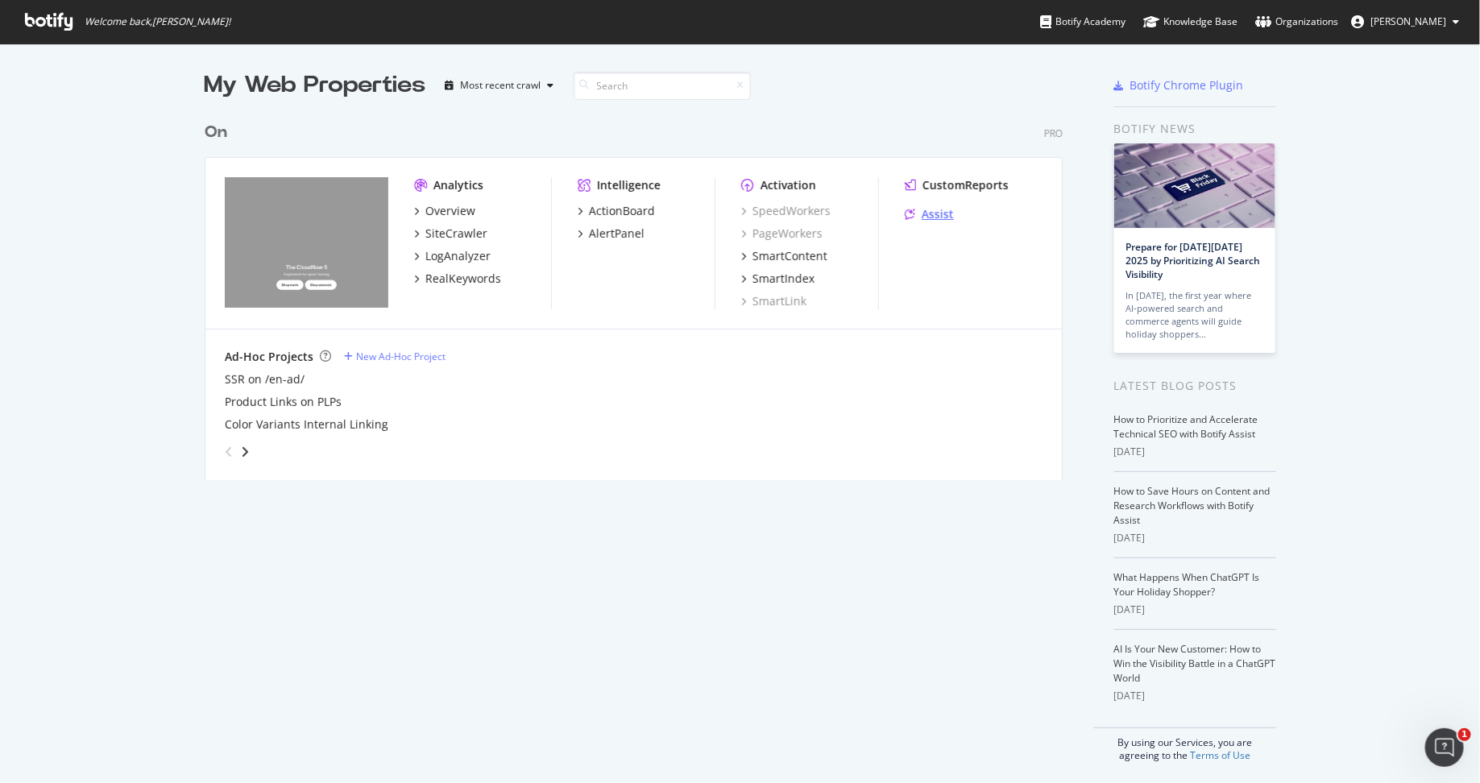
click at [939, 213] on div "Assist" at bounding box center [938, 214] width 32 height 16
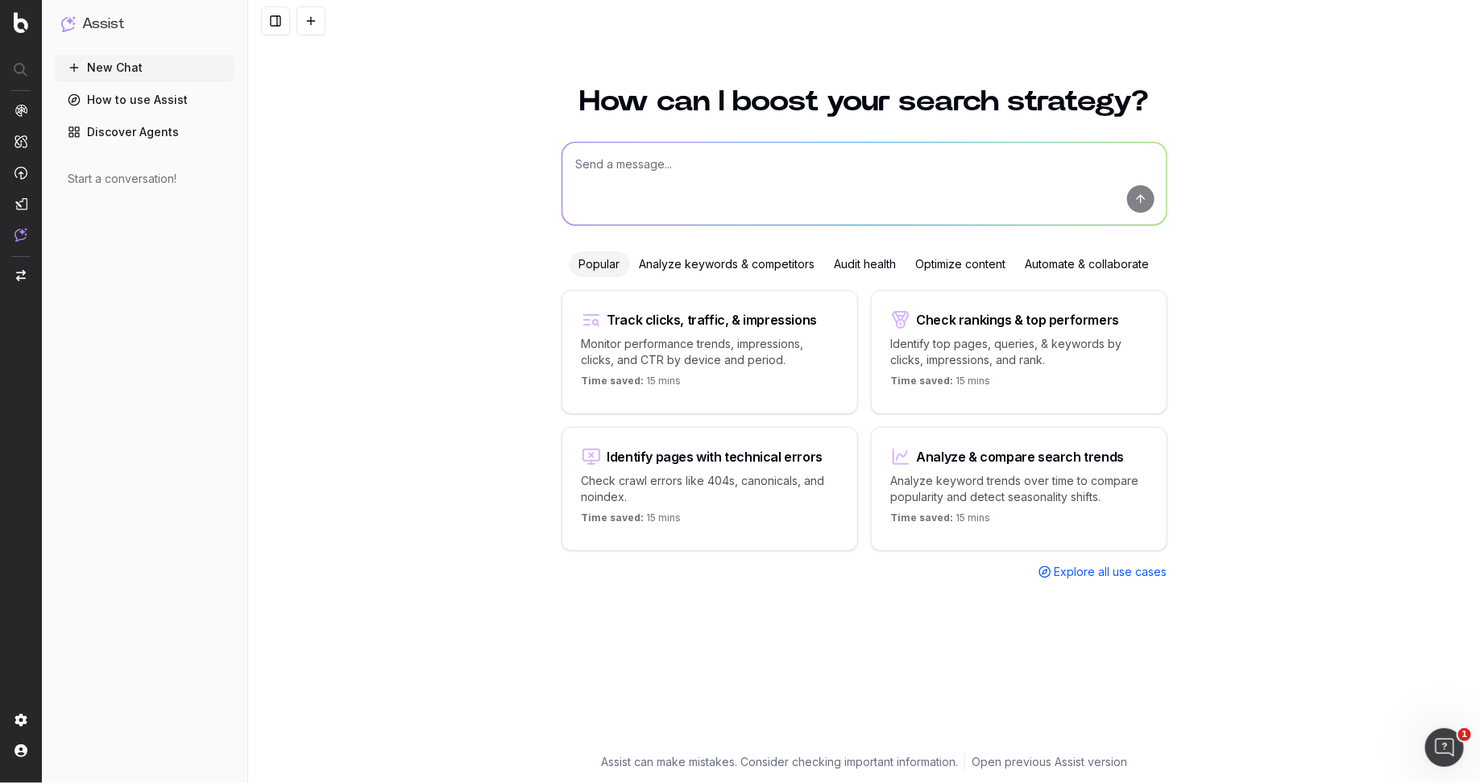
click at [701, 176] on textarea at bounding box center [865, 184] width 604 height 82
paste textarea "give me a list of URLs in which the meta data mentions a different gender than …"
type textarea "give me a list of URLs in which the meta data mentions a different gender than …"
click at [1142, 201] on button "submit" at bounding box center [1140, 198] width 27 height 27
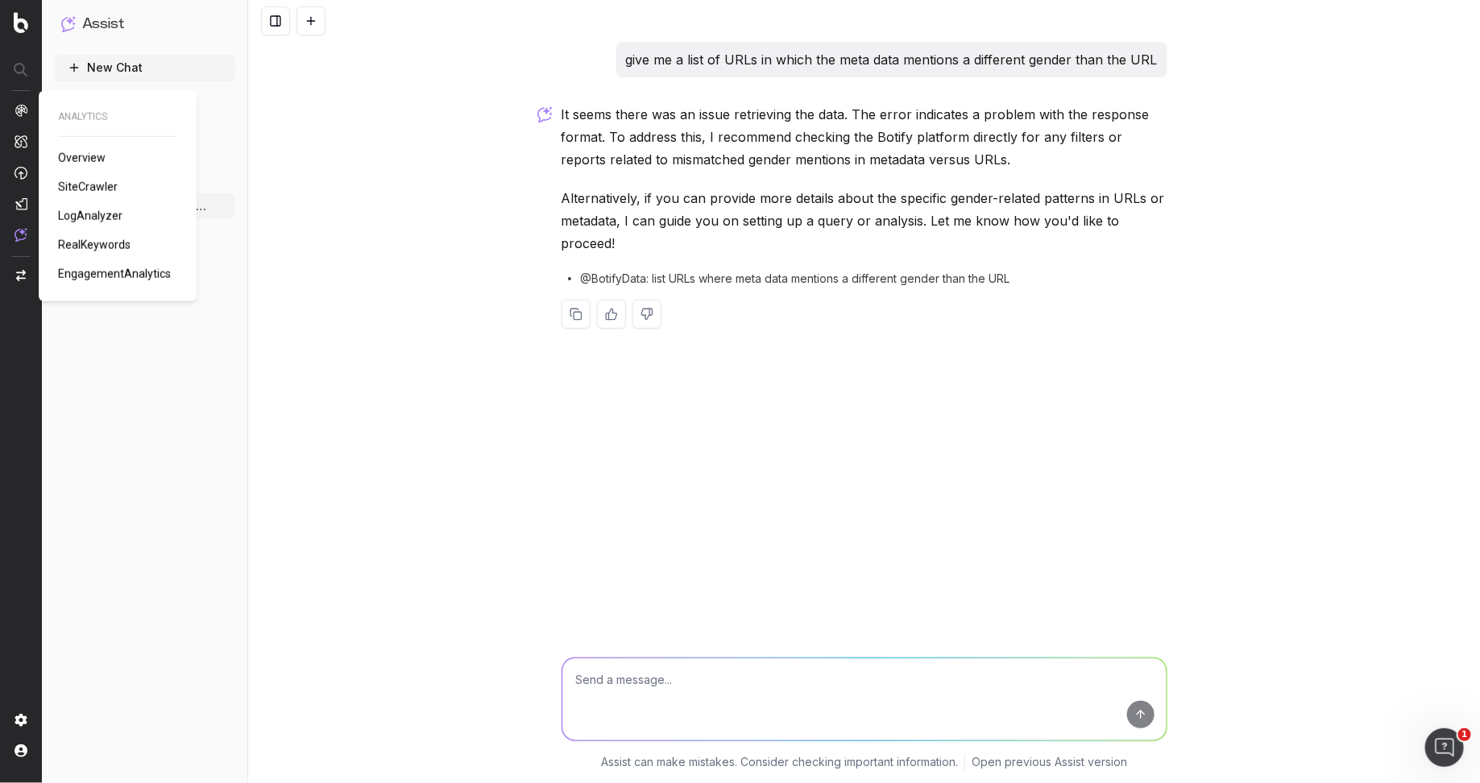
click at [91, 182] on span "SiteCrawler" at bounding box center [88, 187] width 60 height 13
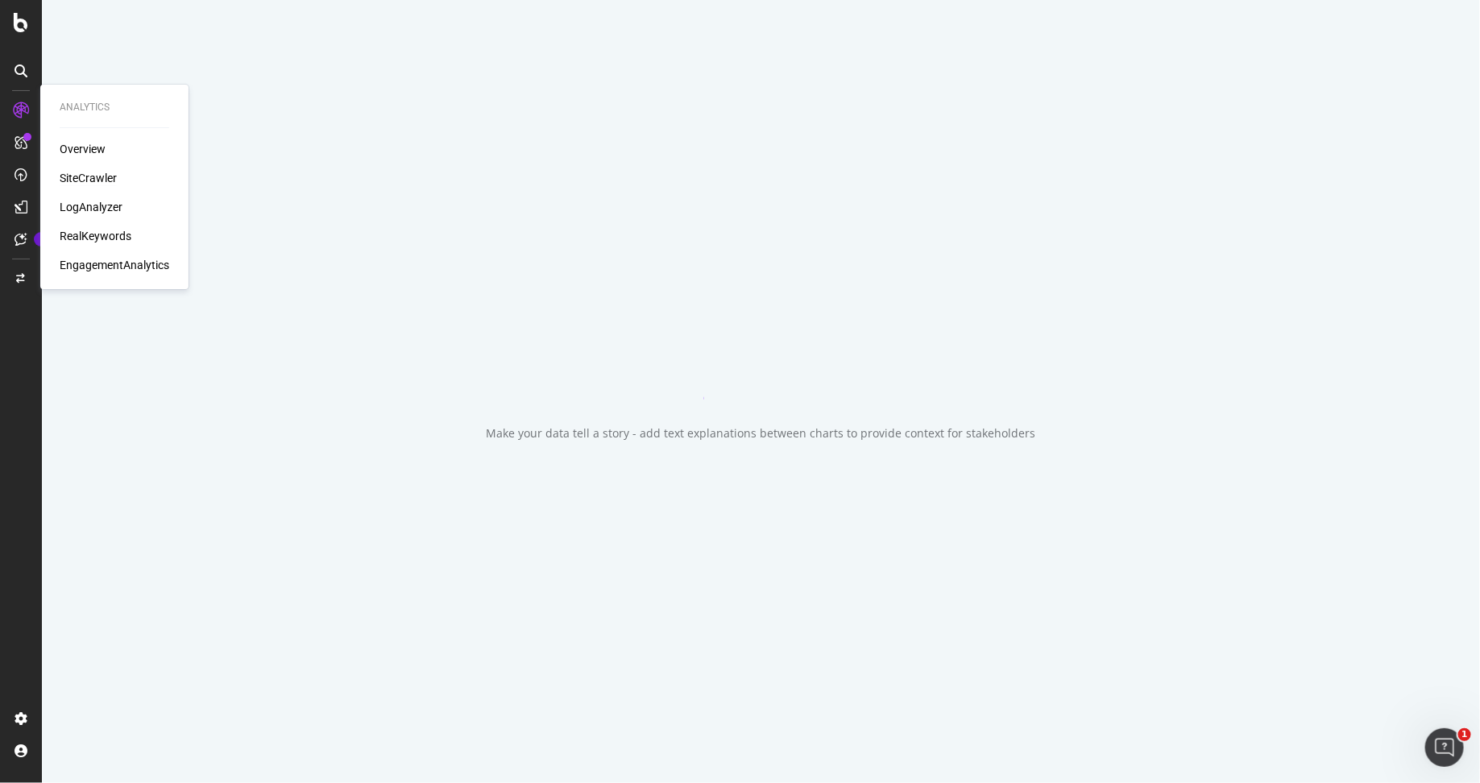
click at [81, 176] on div "SiteCrawler" at bounding box center [88, 178] width 57 height 16
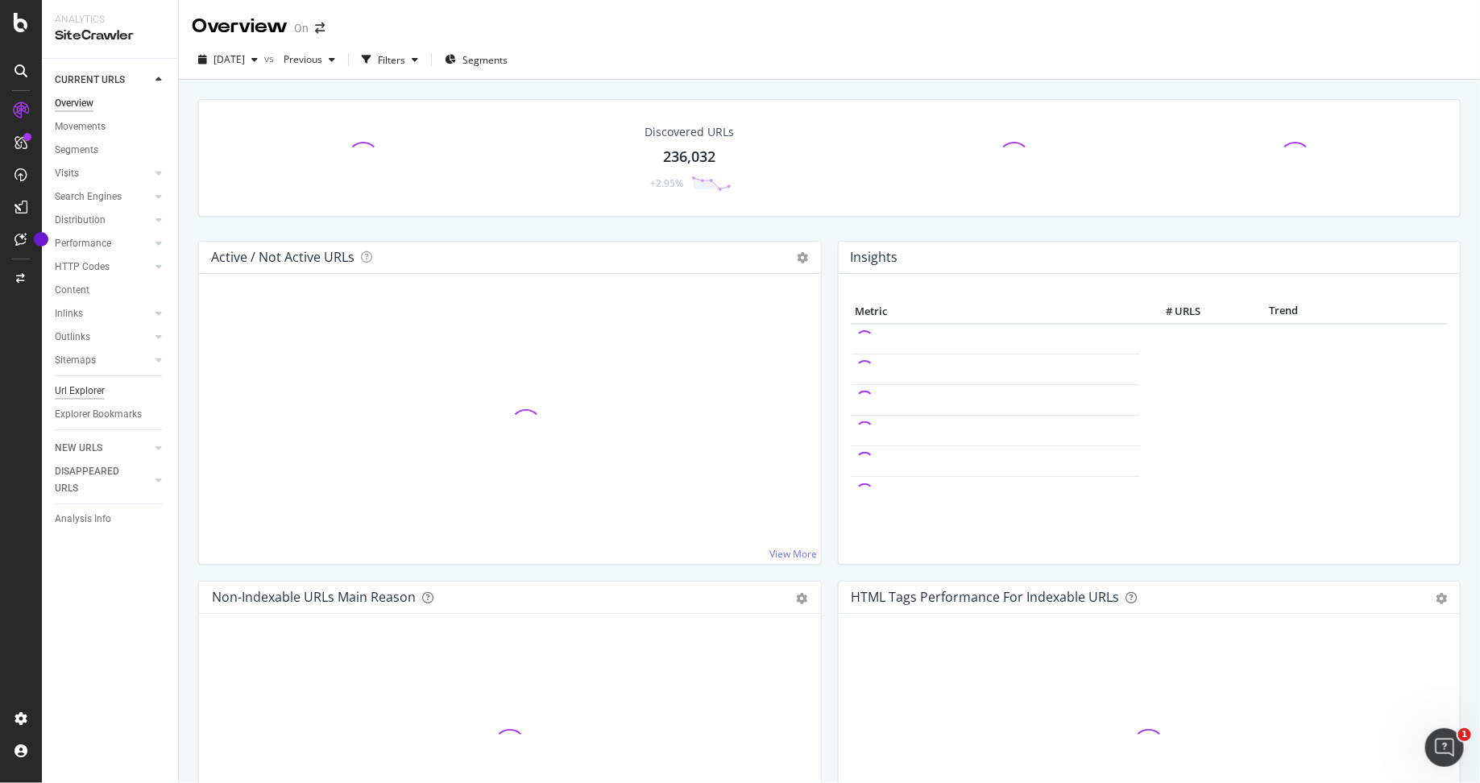
click at [89, 387] on div "Url Explorer" at bounding box center [80, 391] width 50 height 17
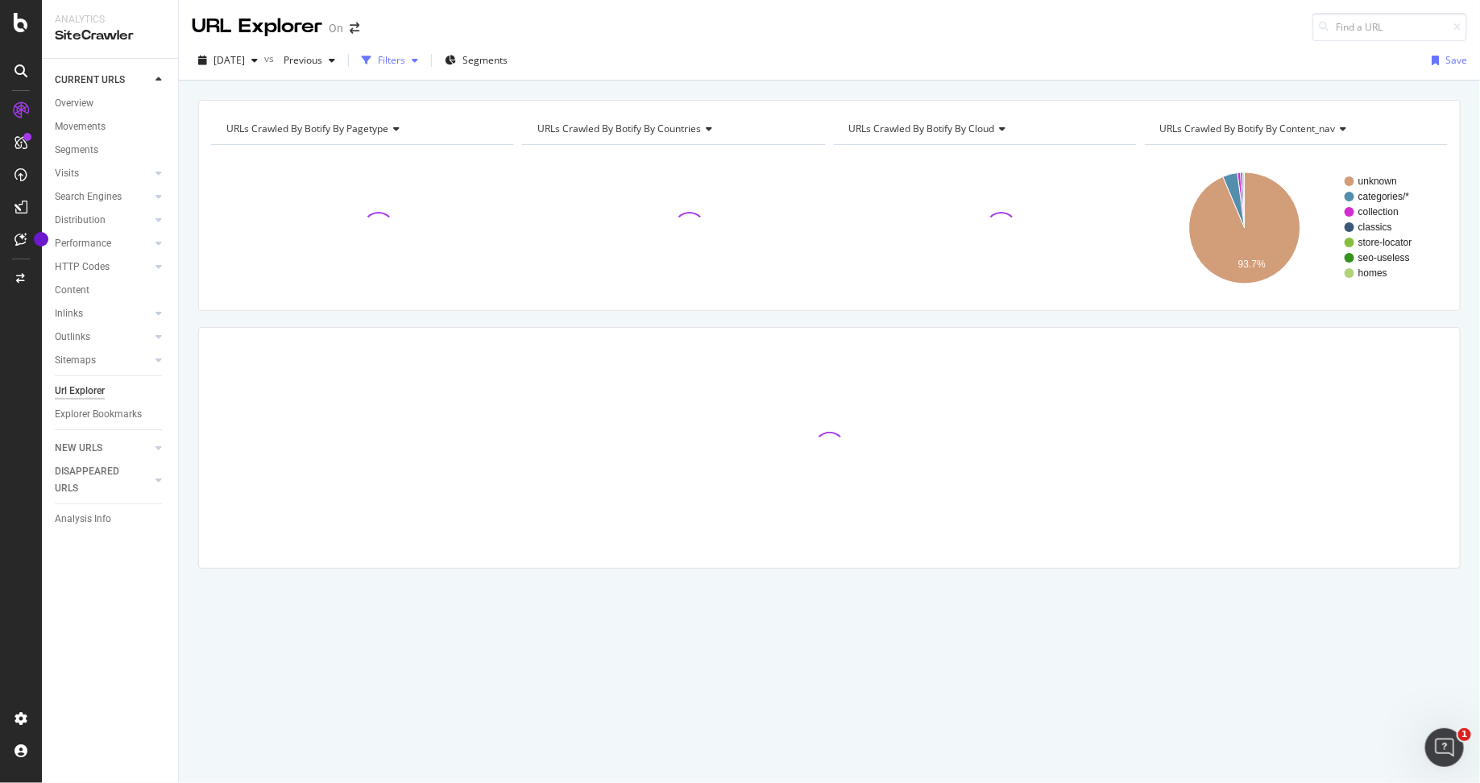
click at [405, 66] on div "Filters" at bounding box center [391, 60] width 27 height 14
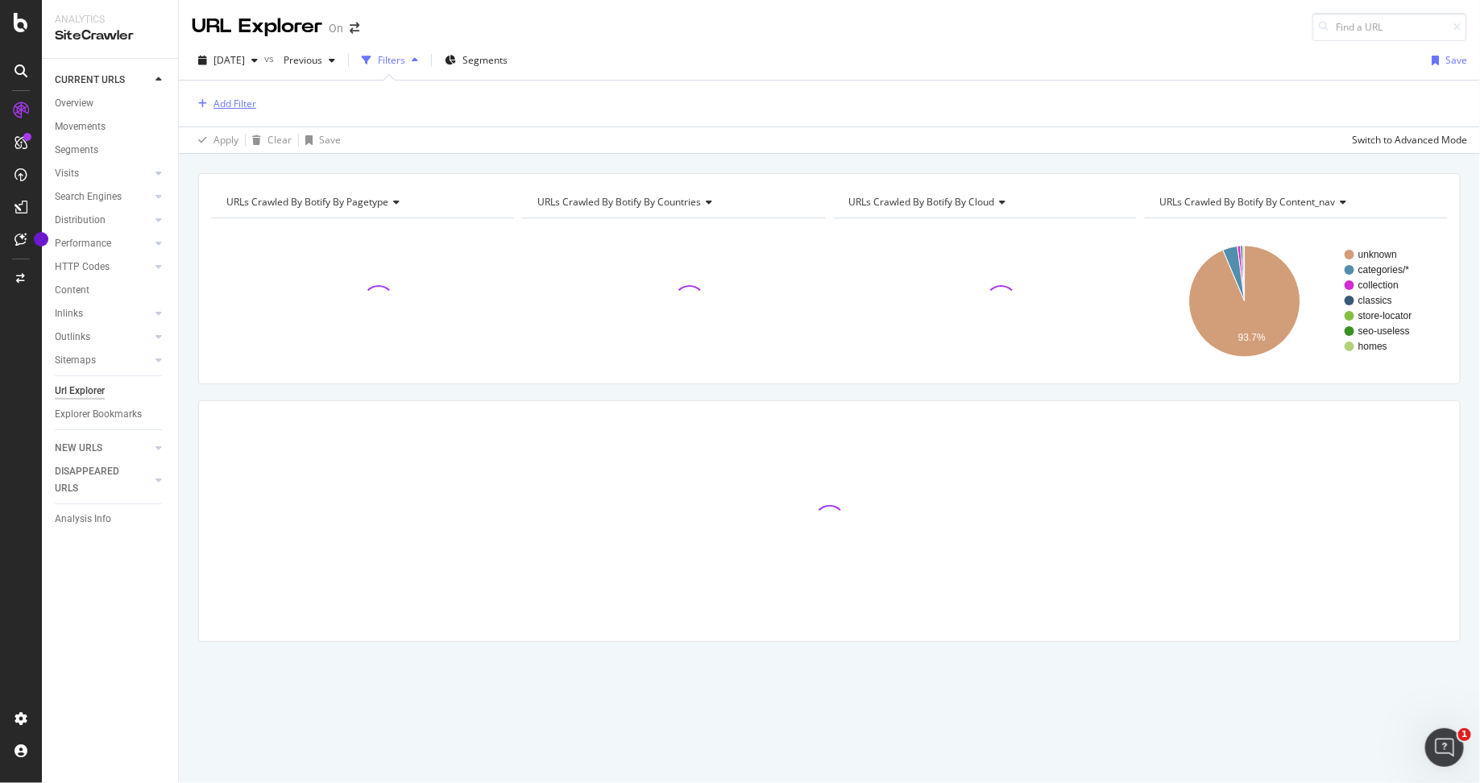
click at [233, 97] on div "Add Filter" at bounding box center [235, 104] width 43 height 14
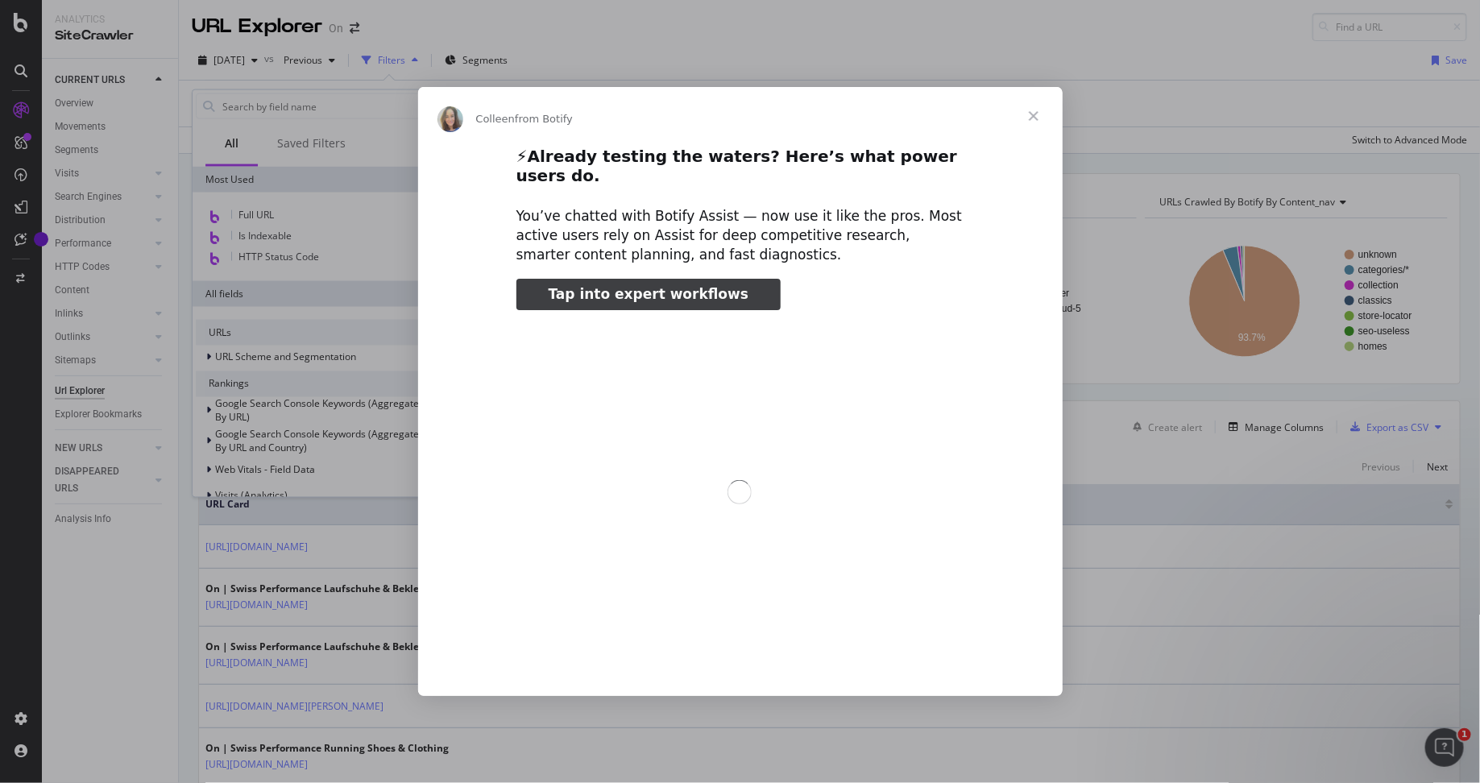
click at [264, 214] on div "Intercom messenger" at bounding box center [740, 391] width 1480 height 783
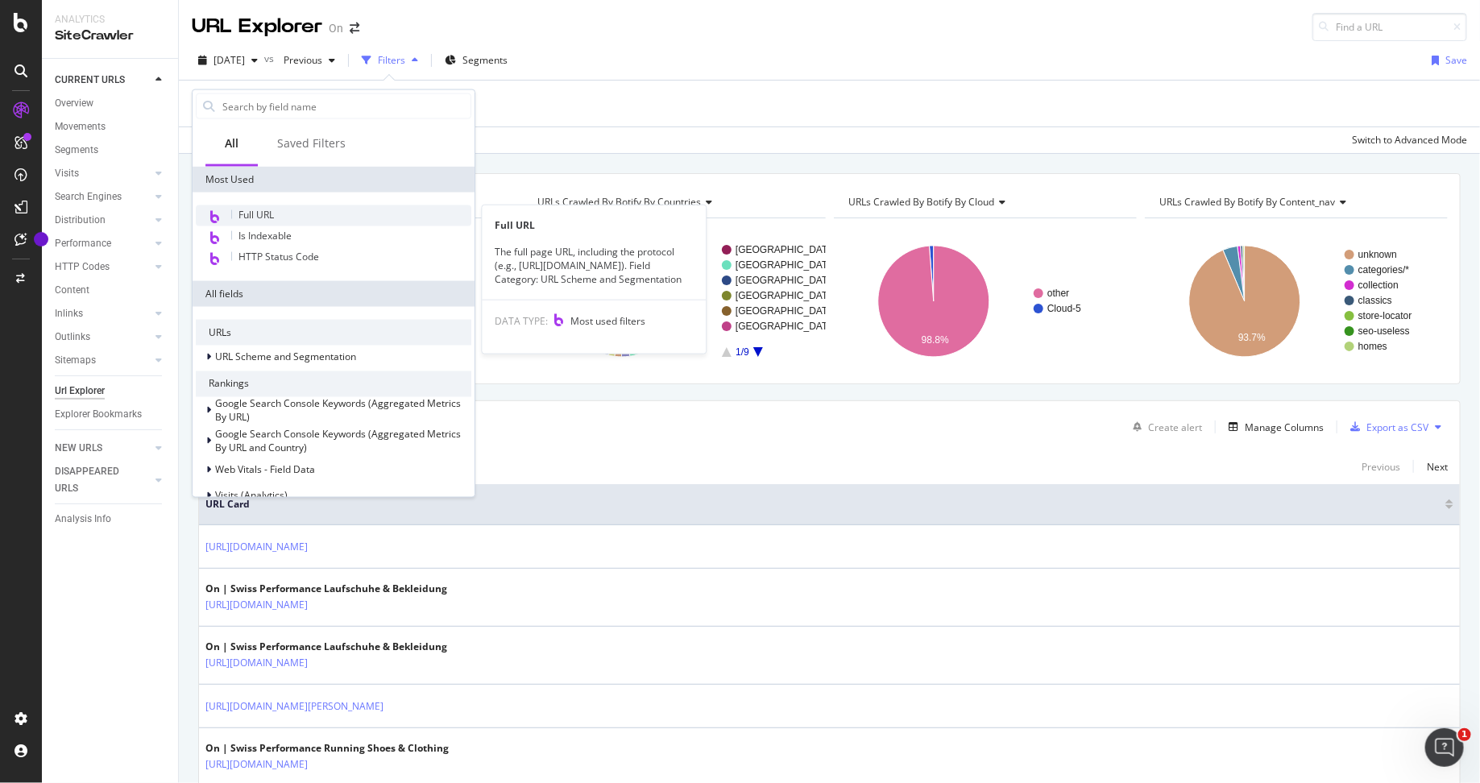
click at [275, 213] on div "Full URL" at bounding box center [334, 216] width 276 height 21
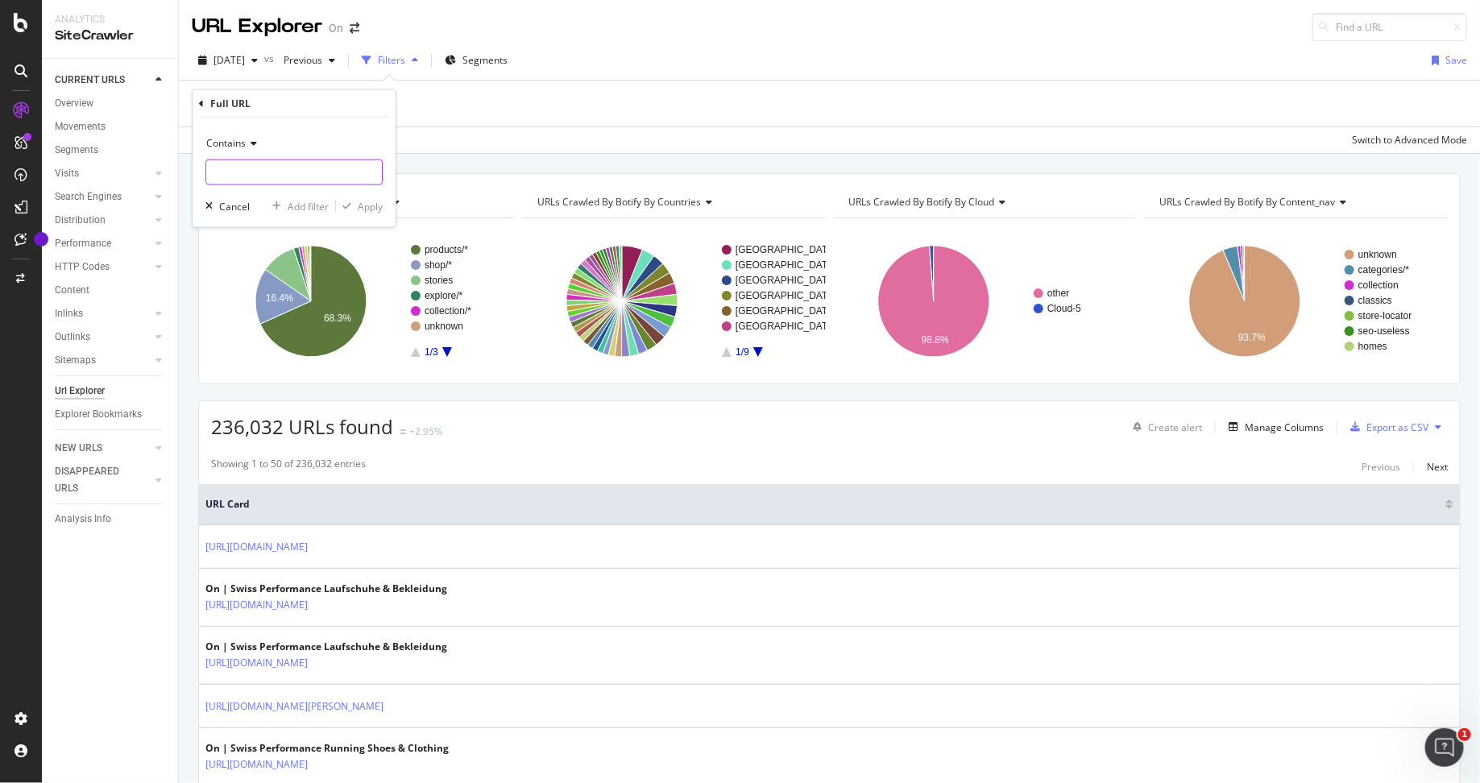
click at [285, 181] on input "text" at bounding box center [294, 173] width 176 height 26
type input "mens"
click at [376, 206] on div "Apply" at bounding box center [370, 206] width 25 height 14
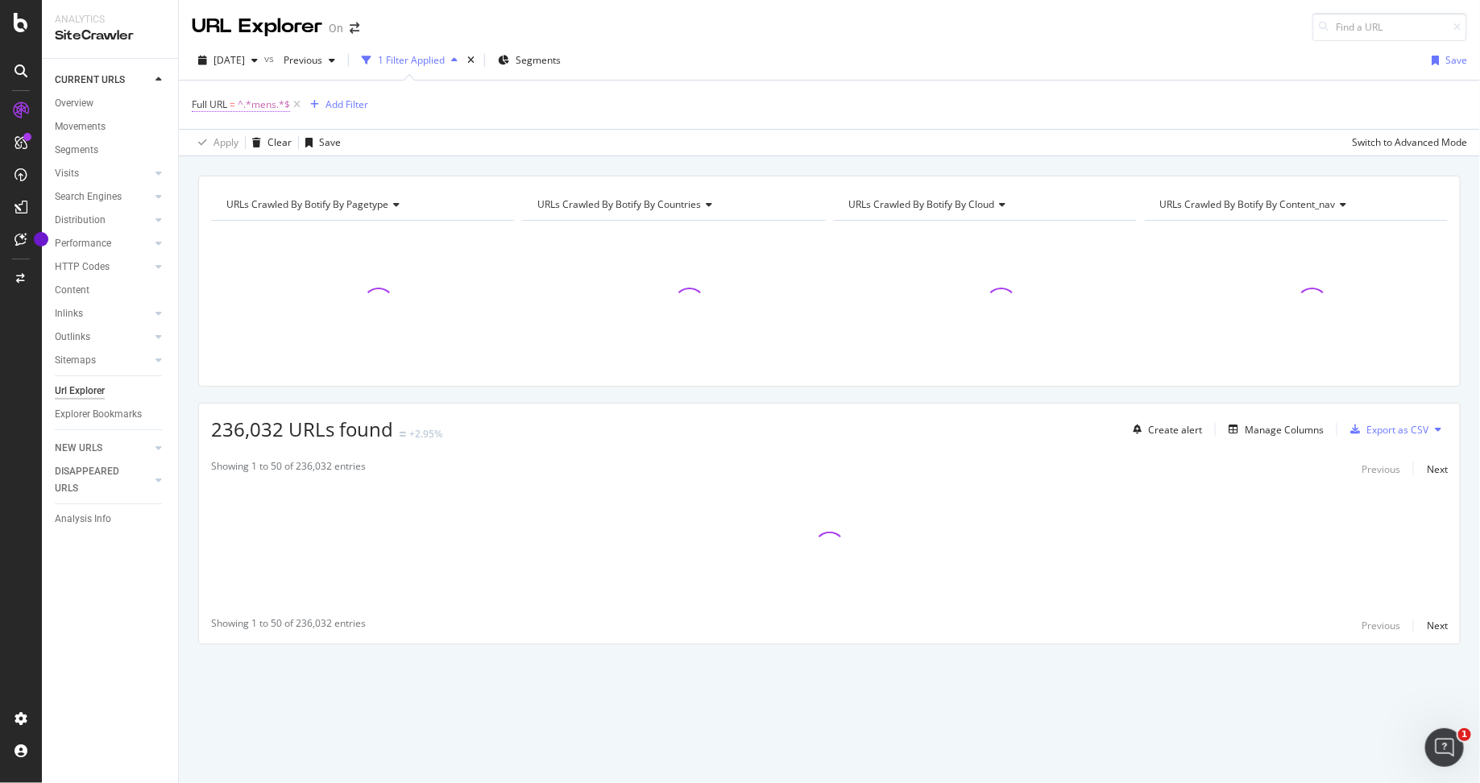
click at [239, 102] on span "^.*mens.*$" at bounding box center [264, 104] width 52 height 23
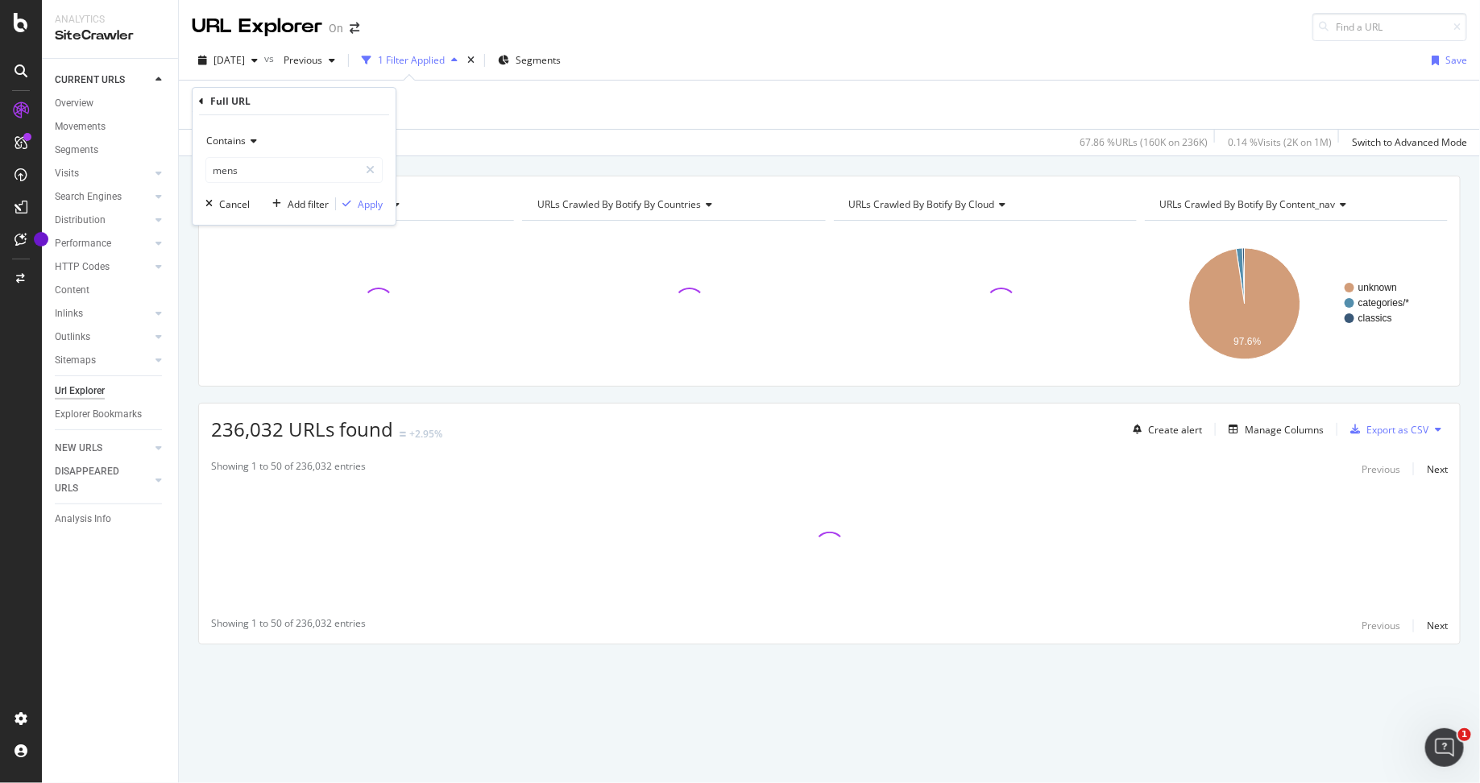
click at [454, 102] on div "Full URL = ^.*mens.*$ Add Filter" at bounding box center [830, 105] width 1276 height 48
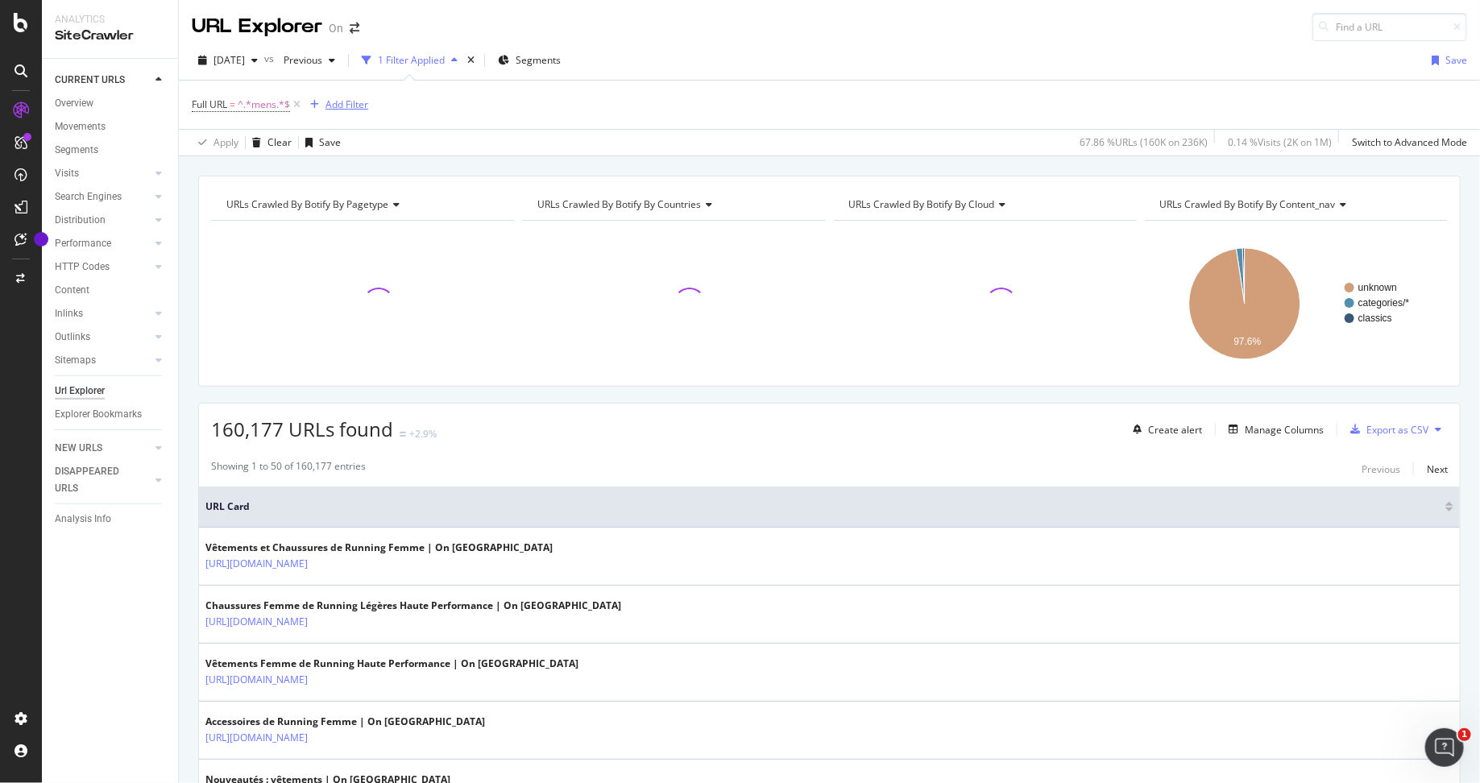
click at [348, 104] on div "Add Filter" at bounding box center [347, 105] width 43 height 14
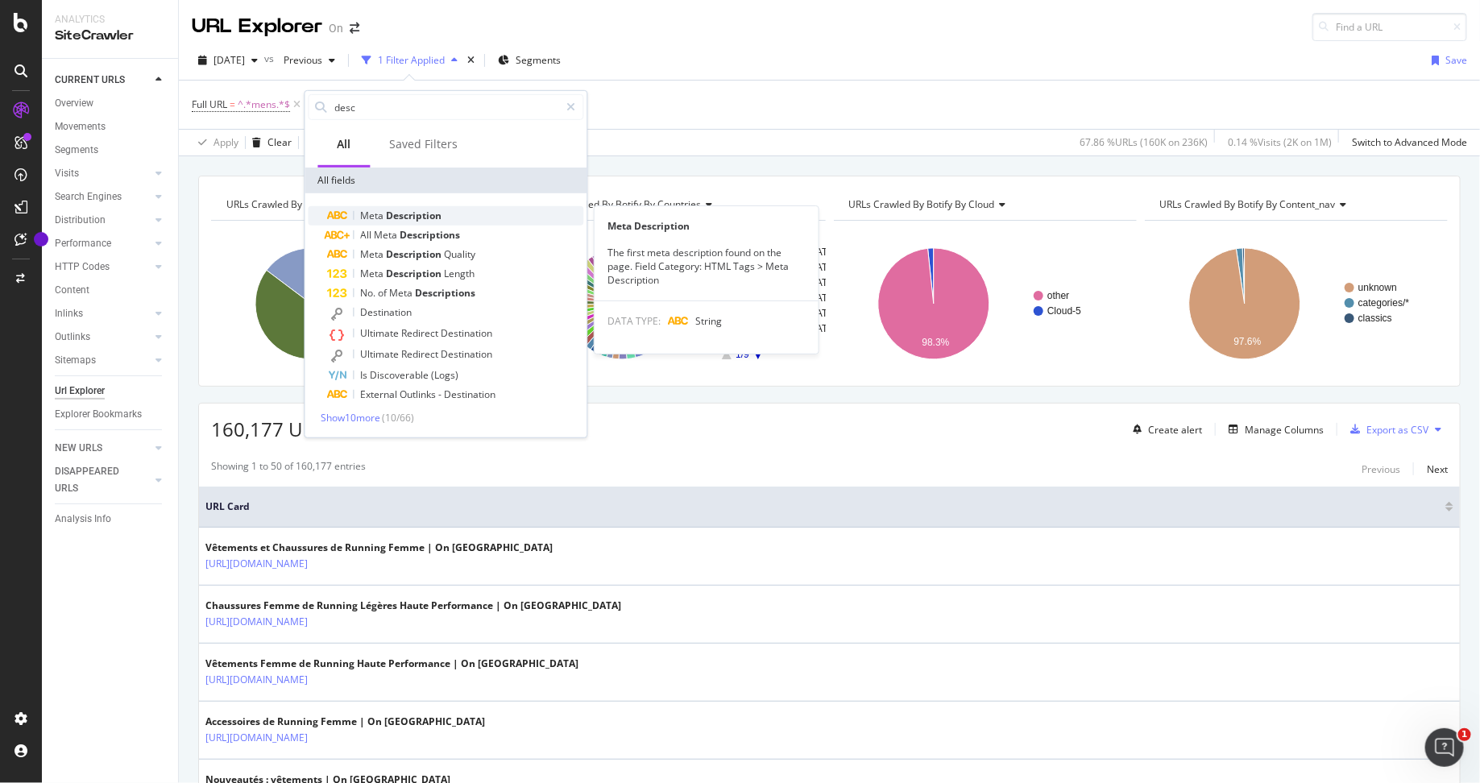
type input "desc"
click at [427, 212] on span "Description" at bounding box center [415, 216] width 56 height 14
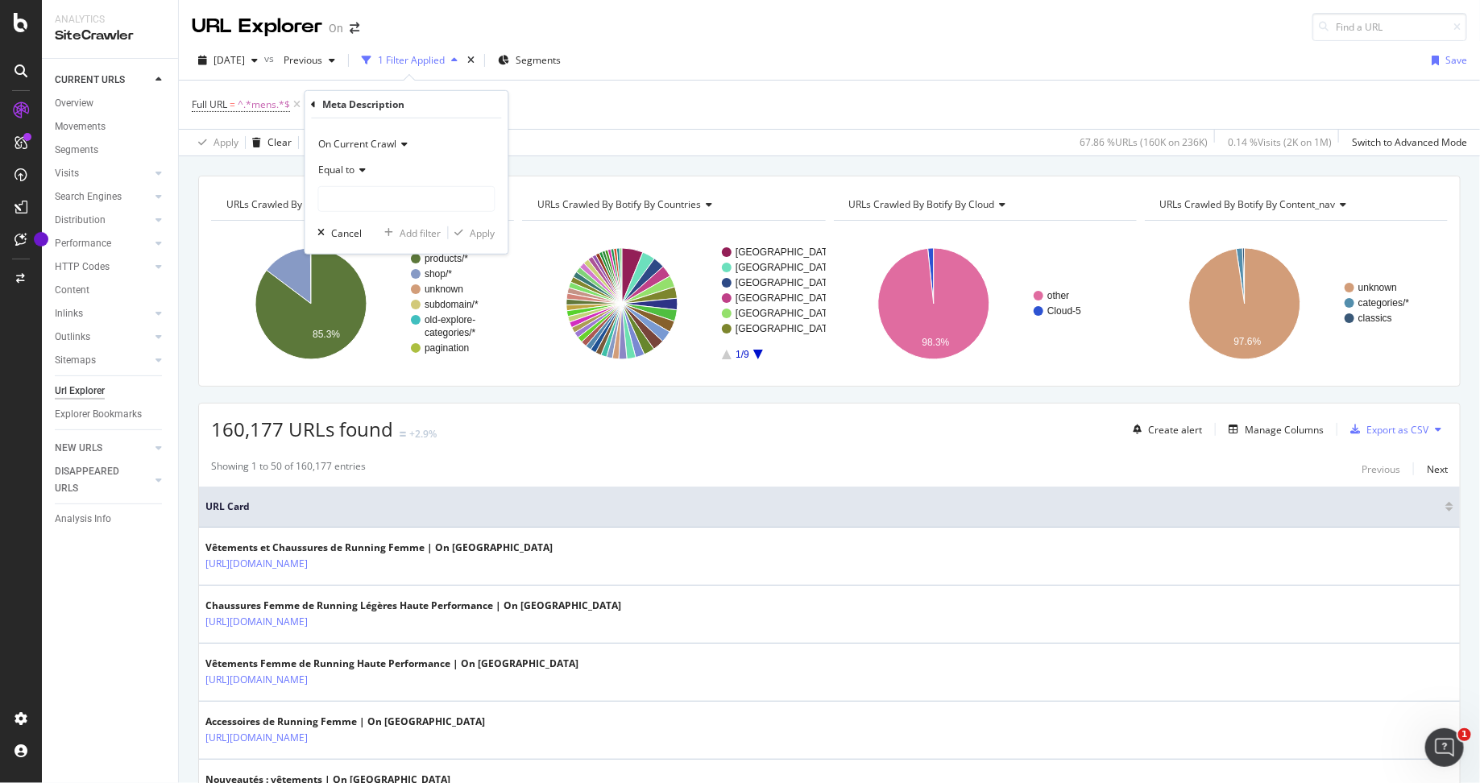
click at [349, 168] on span "Equal to" at bounding box center [337, 170] width 36 height 14
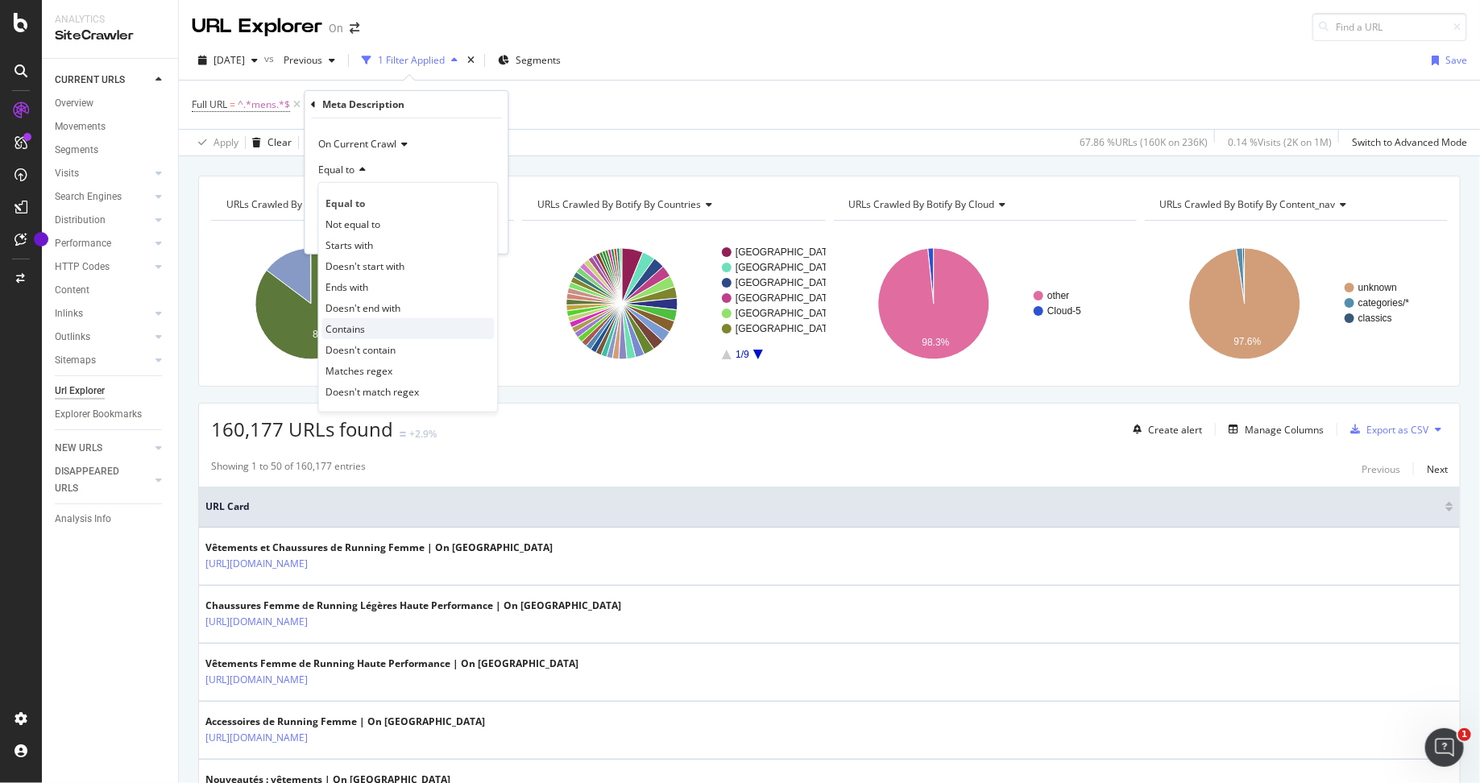
click at [362, 329] on span "Contains" at bounding box center [345, 329] width 39 height 14
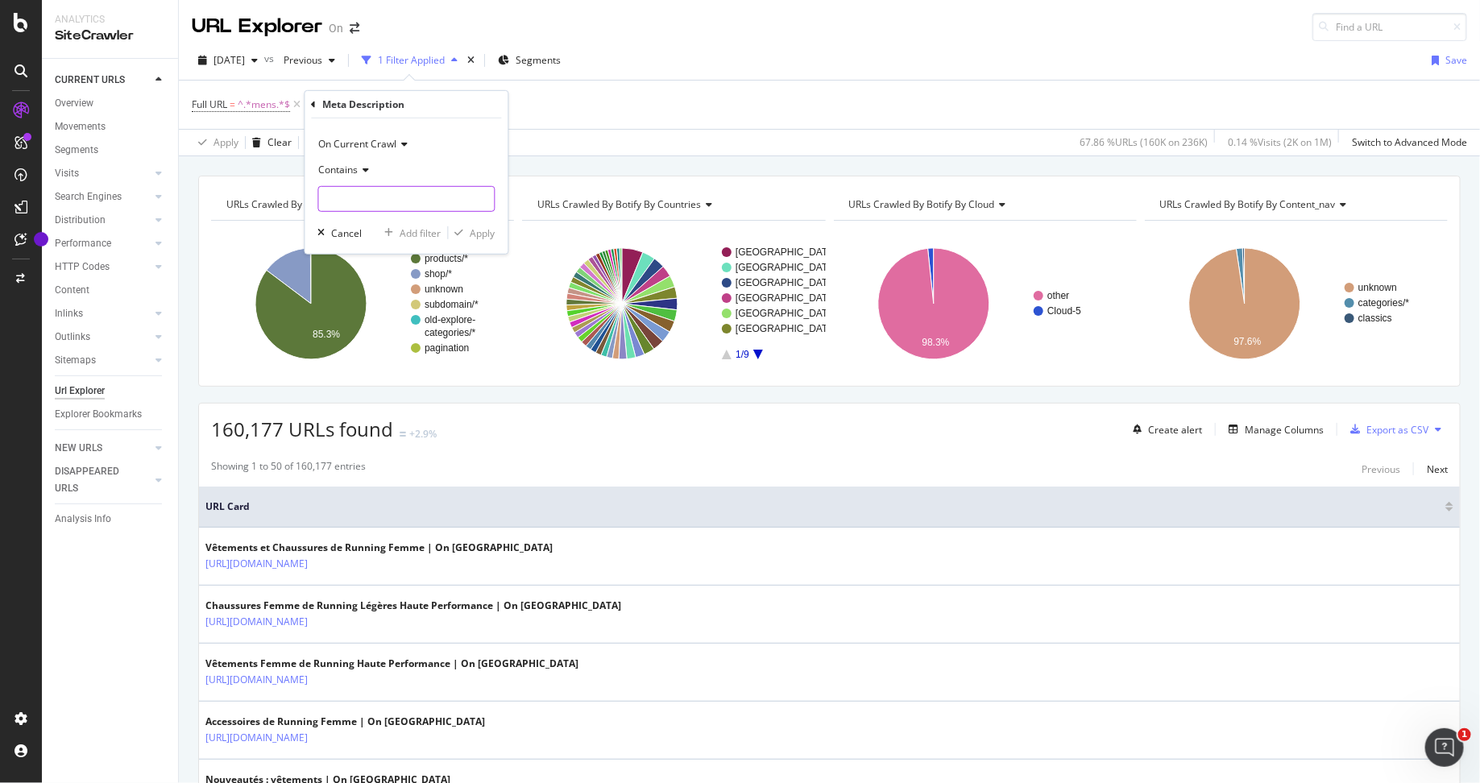
click at [404, 198] on input "text" at bounding box center [407, 199] width 176 height 26
type input "womens"
click at [491, 234] on div "Apply" at bounding box center [483, 233] width 25 height 14
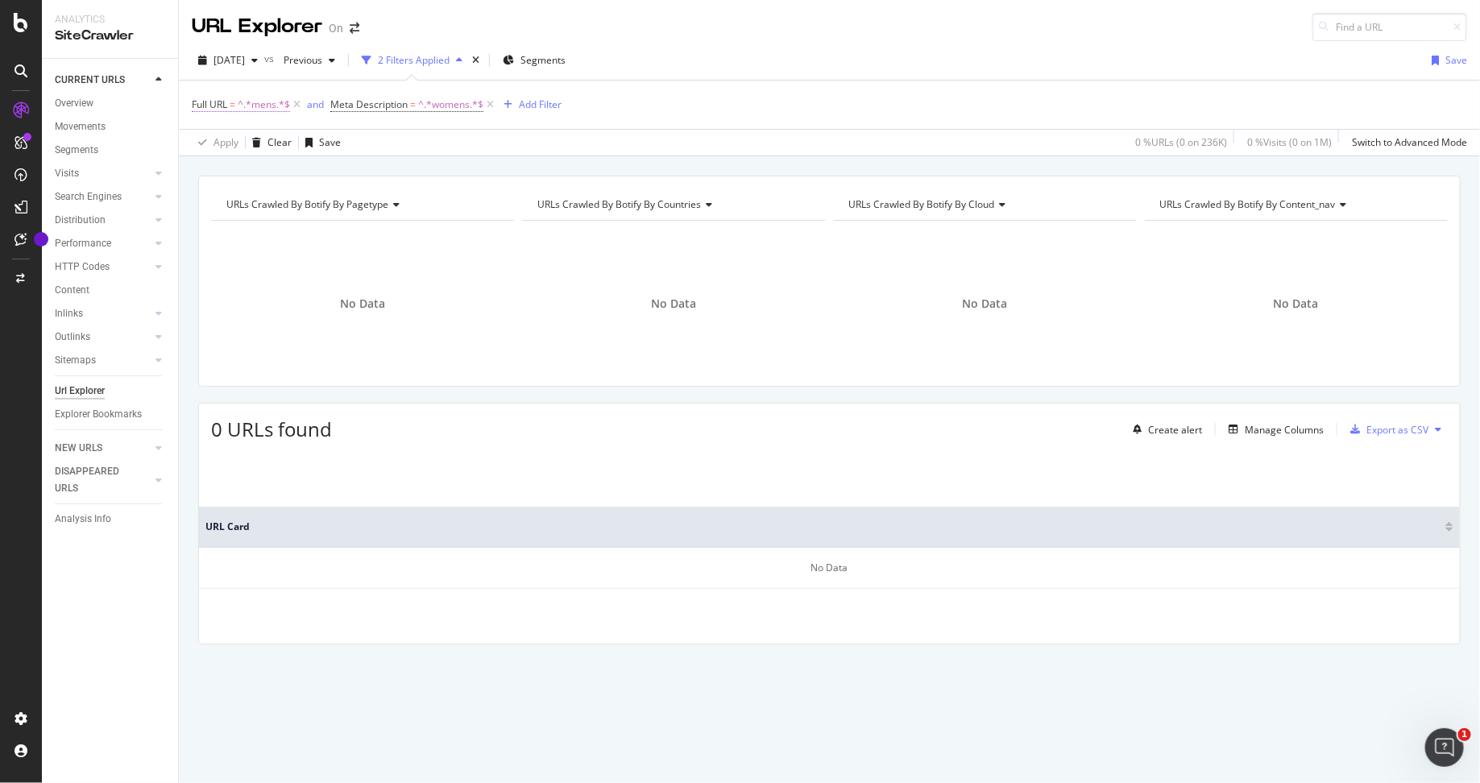
click at [266, 103] on span "^.*mens.*$" at bounding box center [264, 104] width 52 height 23
drag, startPoint x: 250, startPoint y: 178, endPoint x: 175, endPoint y: 177, distance: 75.0
click at [175, 177] on body "Analytics SiteCrawler CURRENT URLS Overview Movements Segments Visits Analysis …" at bounding box center [740, 391] width 1480 height 783
type input "männer"
click at [367, 206] on div "Apply" at bounding box center [370, 204] width 25 height 14
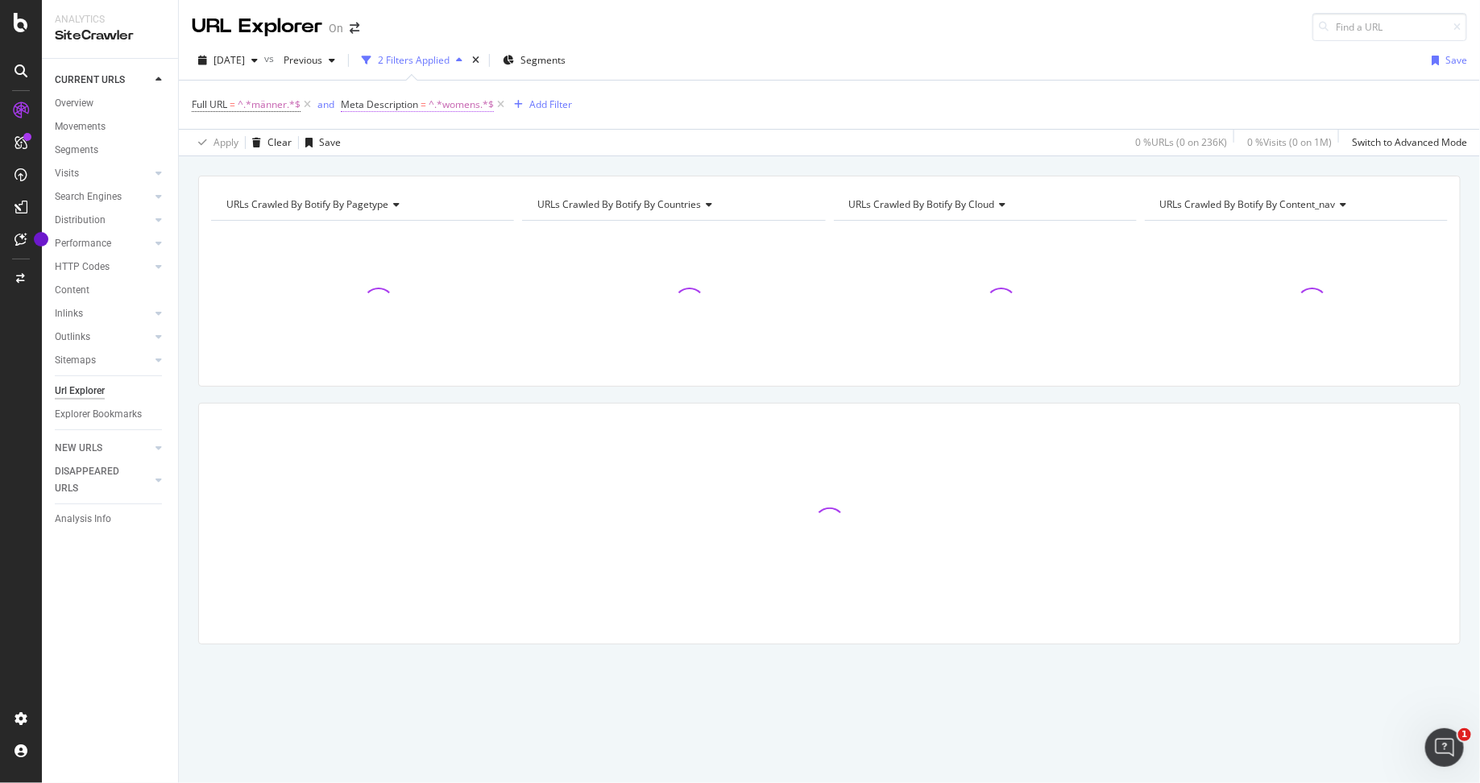
click at [450, 108] on span "^.*womens.*$" at bounding box center [461, 104] width 65 height 23
drag, startPoint x: 434, startPoint y: 196, endPoint x: 323, endPoint y: 195, distance: 111.2
click at [322, 195] on body "Analytics SiteCrawler CURRENT URLS Overview Movements Segments Visits Analysis …" at bounding box center [740, 391] width 1480 height 783
drag, startPoint x: 442, startPoint y: 201, endPoint x: 338, endPoint y: 201, distance: 103.2
click at [338, 201] on body "Analytics SiteCrawler CURRENT URLS Overview Movements Segments Visits Analysis …" at bounding box center [740, 391] width 1480 height 783
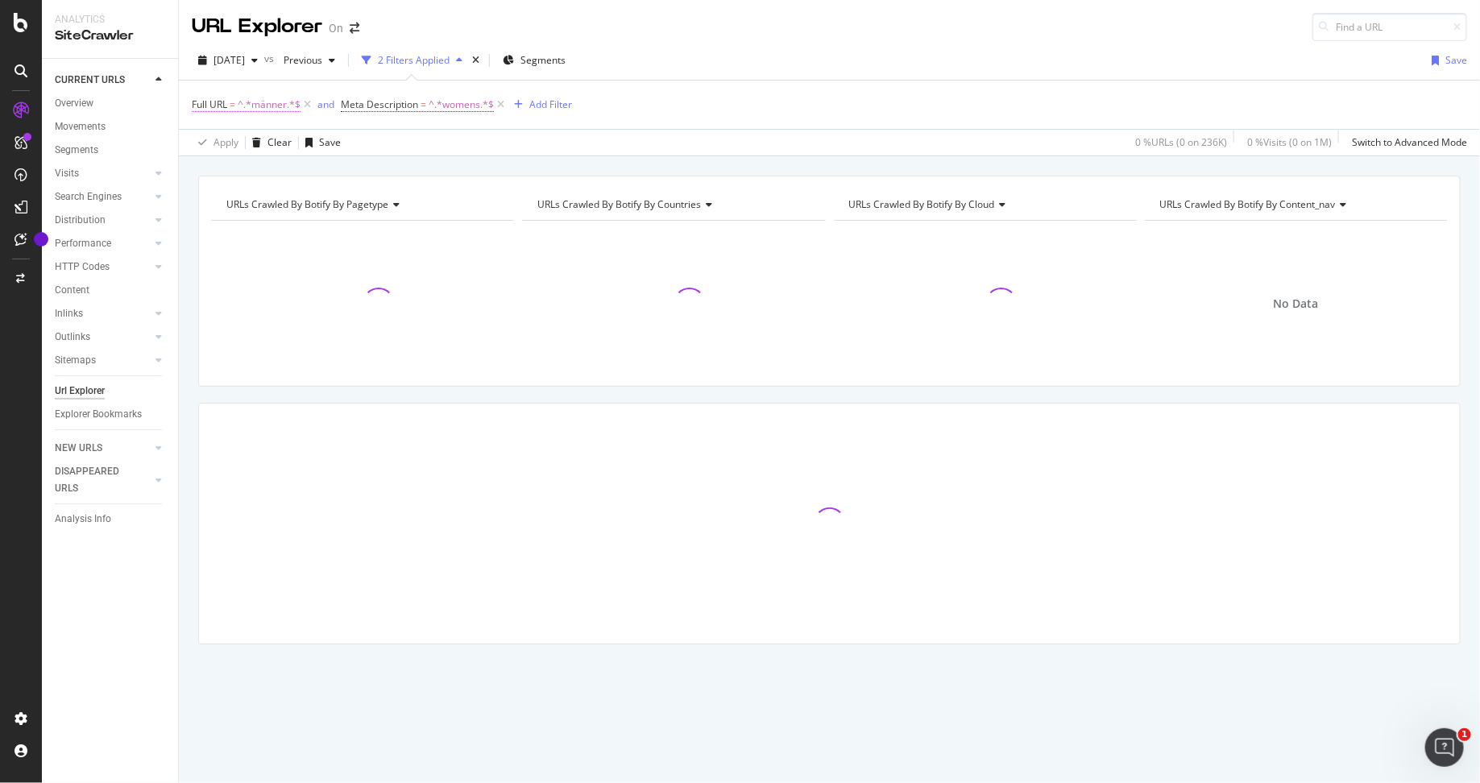
click at [275, 102] on span "^.*männer.*$" at bounding box center [269, 104] width 63 height 23
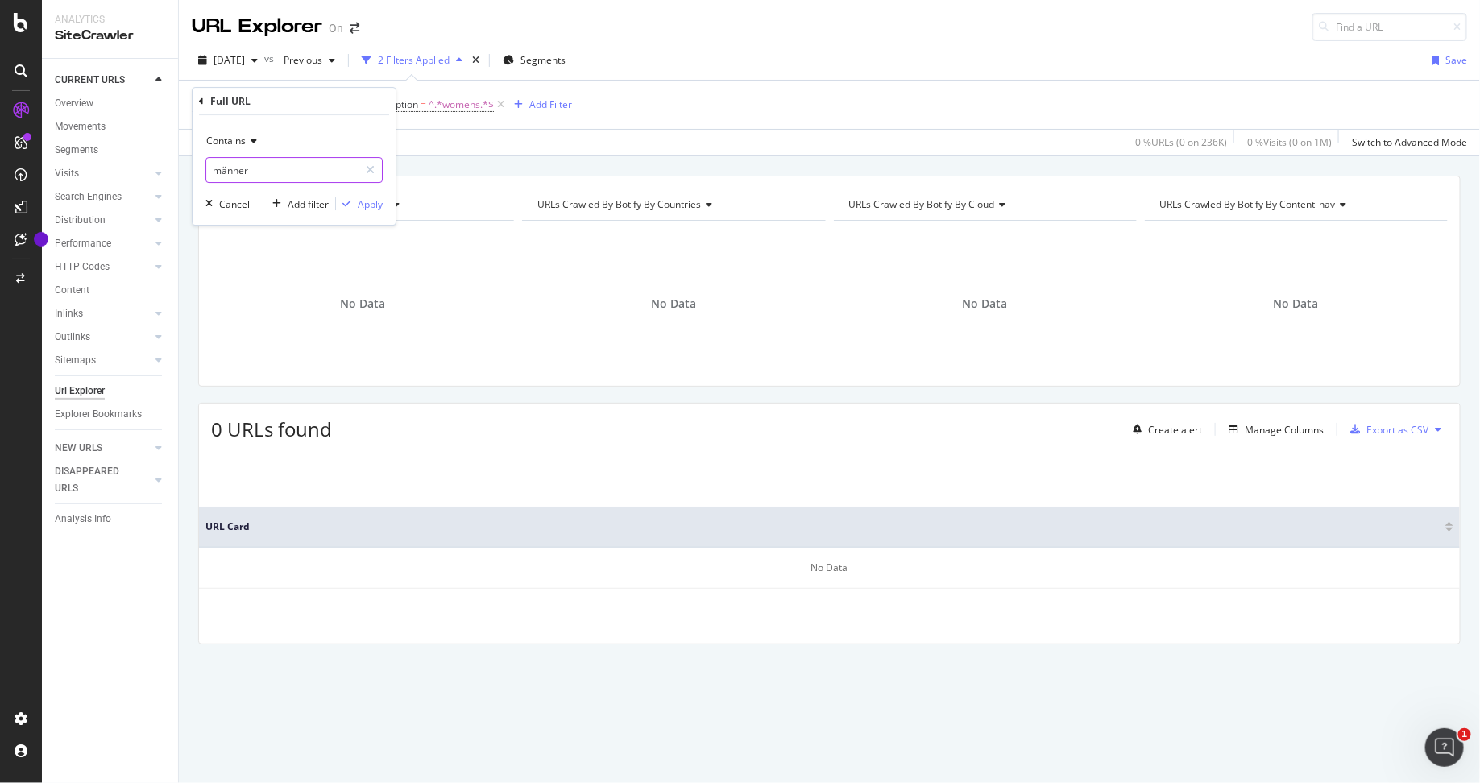
click at [221, 170] on input "männer" at bounding box center [282, 170] width 152 height 26
click at [455, 109] on span "^.*womens.*$" at bounding box center [461, 104] width 65 height 23
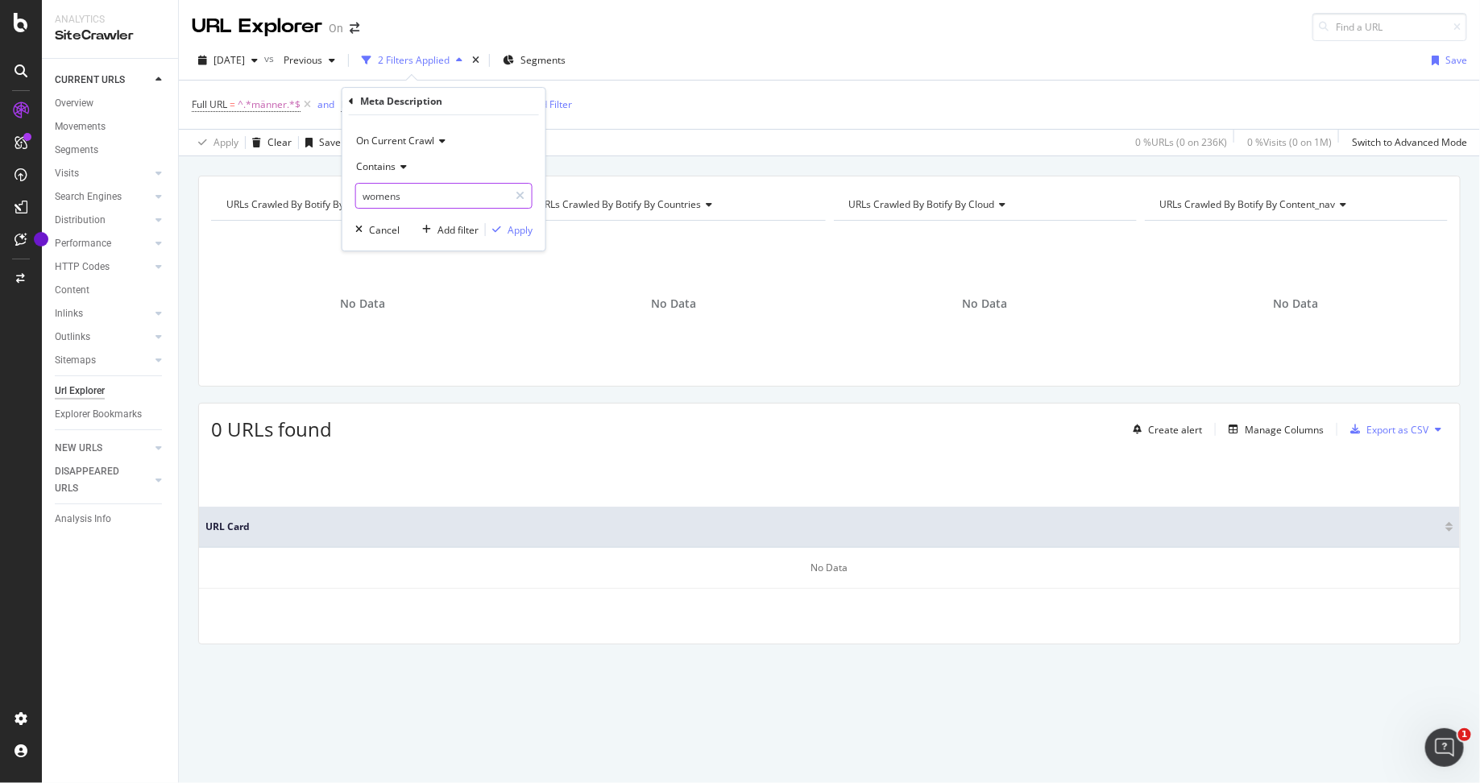
click at [417, 201] on input "womens" at bounding box center [432, 196] width 152 height 26
drag, startPoint x: 417, startPoint y: 201, endPoint x: 349, endPoint y: 200, distance: 67.7
click at [348, 200] on div "On Current Crawl Contains womens Cancel Add filter Apply" at bounding box center [444, 182] width 203 height 135
type input "frauen"
click at [520, 230] on div "Apply" at bounding box center [520, 230] width 25 height 14
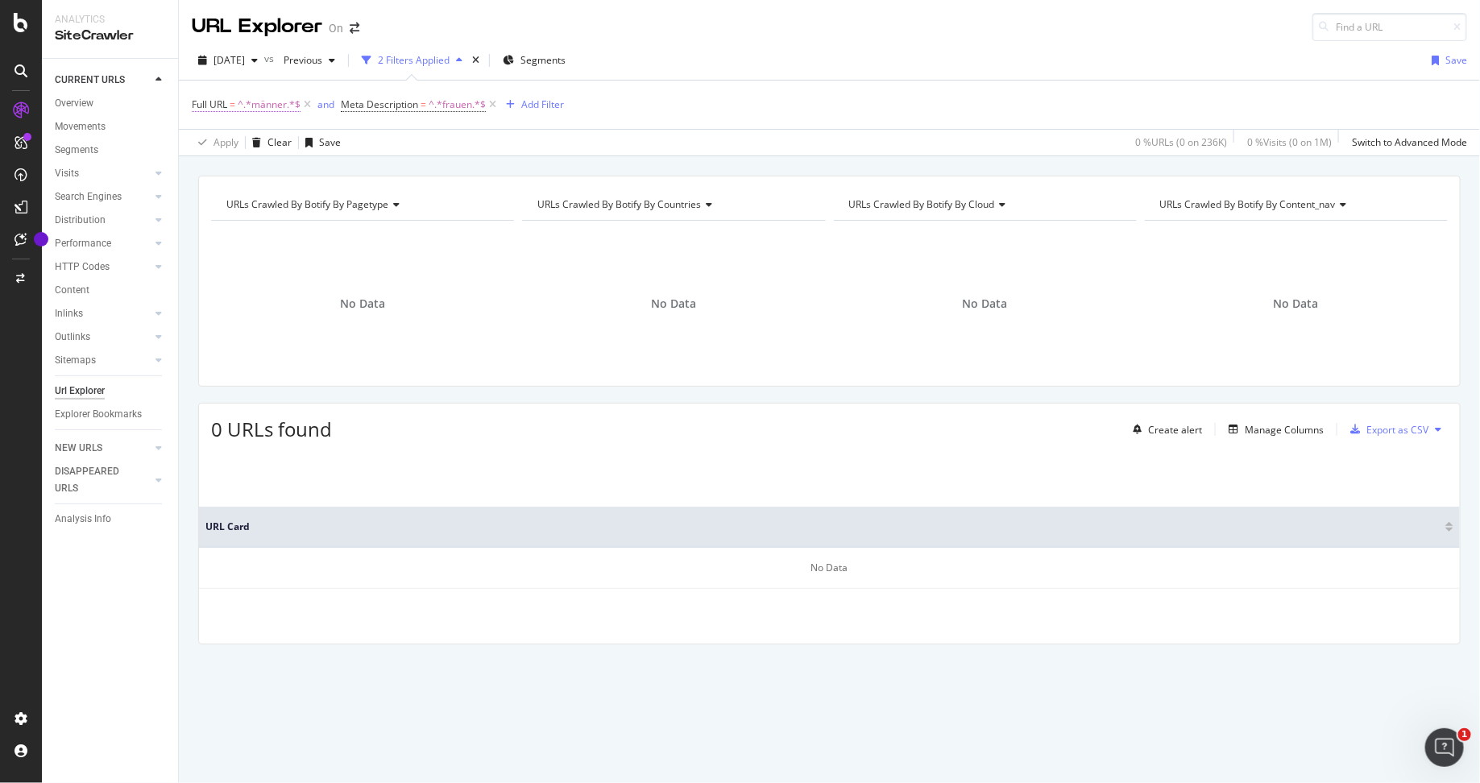
click at [272, 97] on span "^.*männer.*$" at bounding box center [269, 104] width 63 height 23
click at [219, 173] on input "männer" at bounding box center [282, 170] width 152 height 26
drag, startPoint x: 245, startPoint y: 168, endPoint x: 174, endPoint y: 168, distance: 70.9
click at [174, 168] on body "Analytics SiteCrawler CURRENT URLS Overview Movements Segments Visits Analysis …" at bounding box center [740, 391] width 1480 height 783
type input "ä"
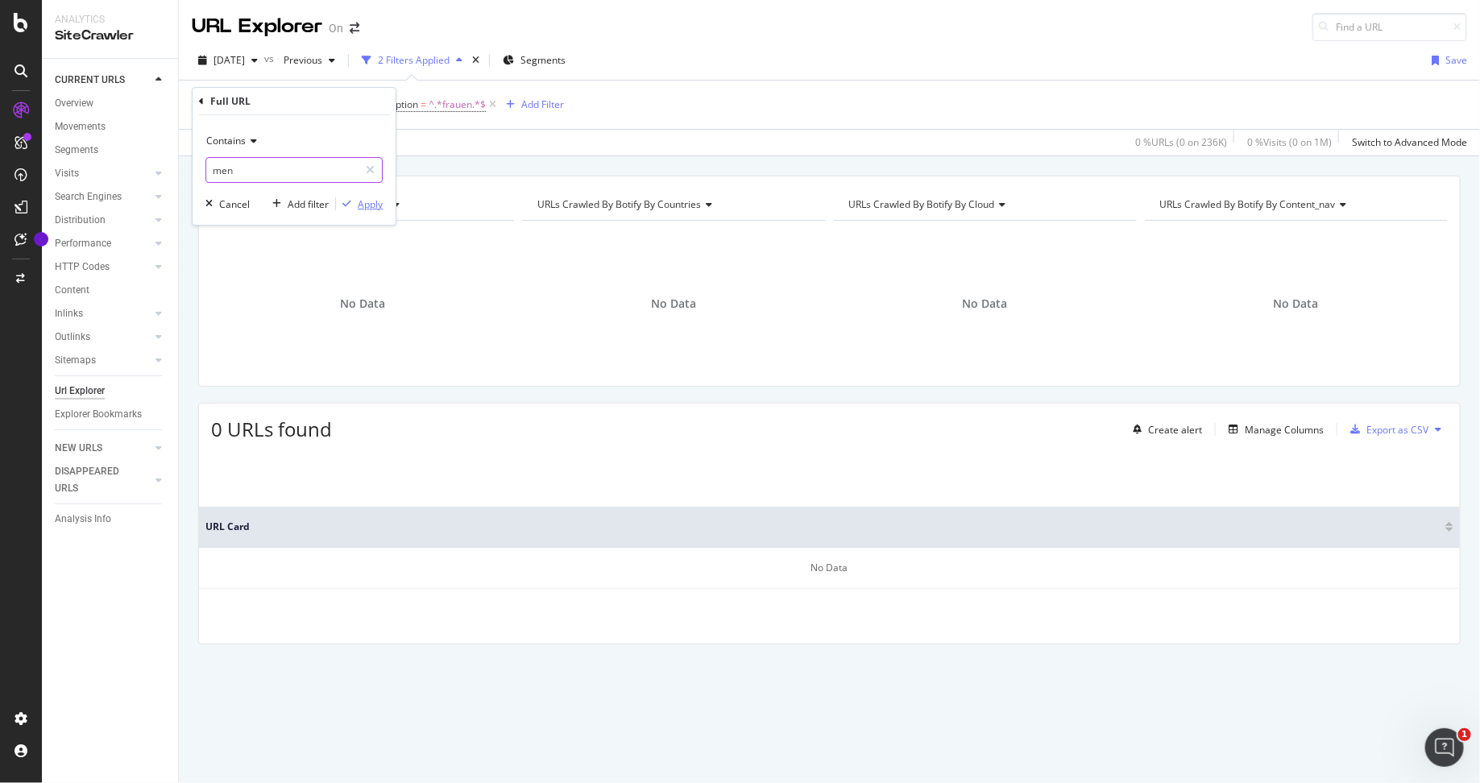
type input "men"
click at [363, 211] on div "Contains men Cancel Add filter Apply" at bounding box center [294, 170] width 203 height 110
click at [365, 208] on div "Apply" at bounding box center [370, 204] width 25 height 14
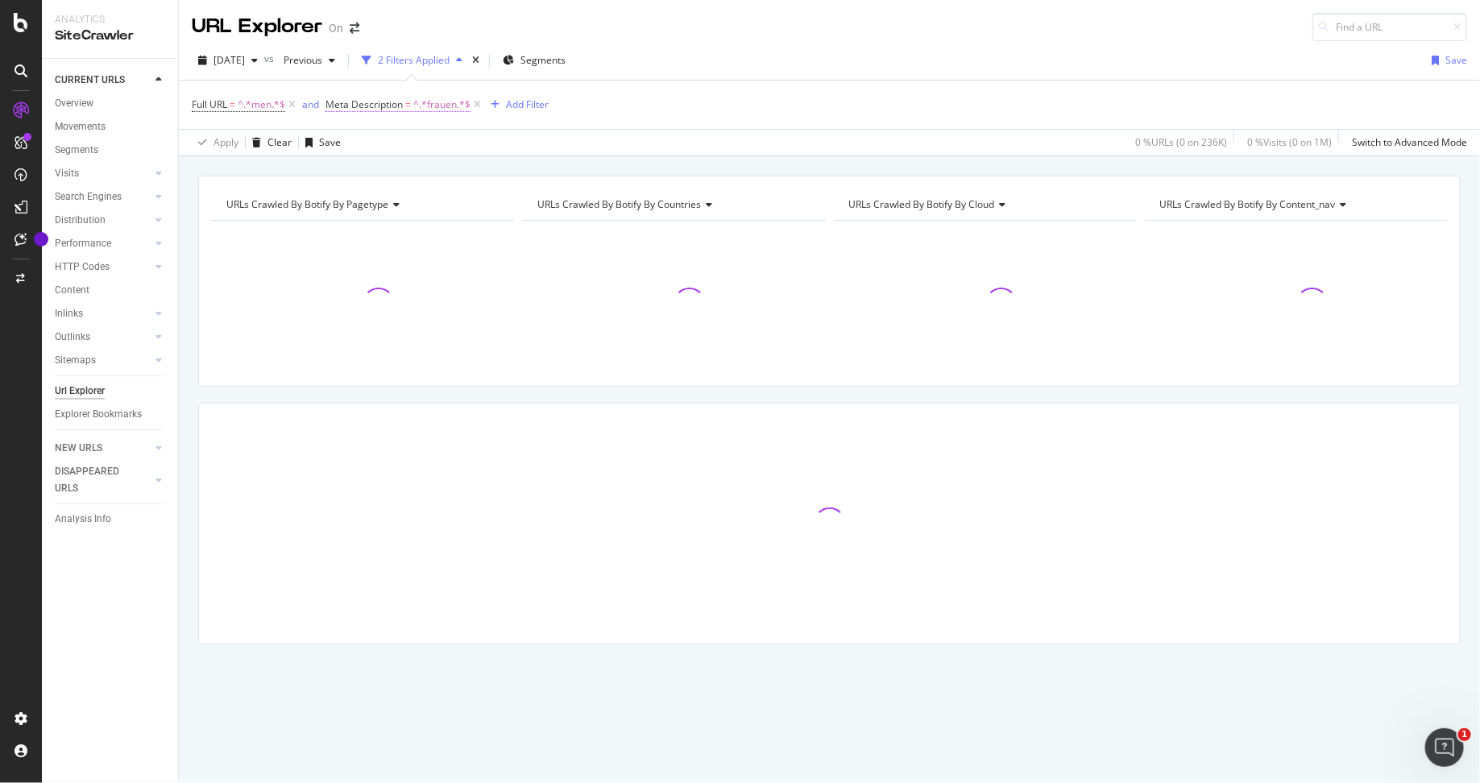
click at [433, 106] on span "^.*frauen.*$" at bounding box center [441, 104] width 57 height 23
drag, startPoint x: 415, startPoint y: 191, endPoint x: 343, endPoint y: 187, distance: 71.8
click at [343, 187] on input "frauen" at bounding box center [417, 196] width 152 height 26
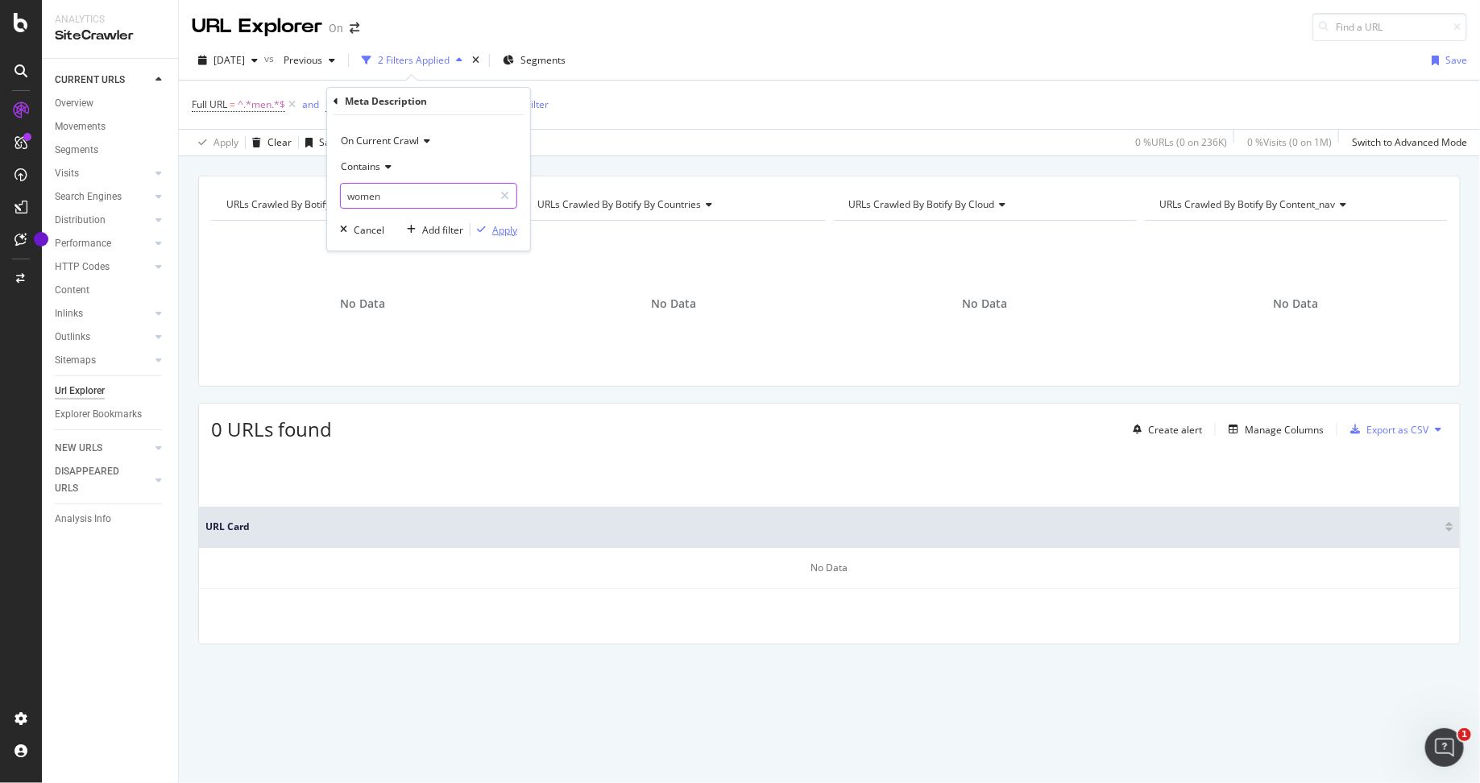
type input "women"
click at [503, 226] on div "Apply" at bounding box center [504, 230] width 25 height 14
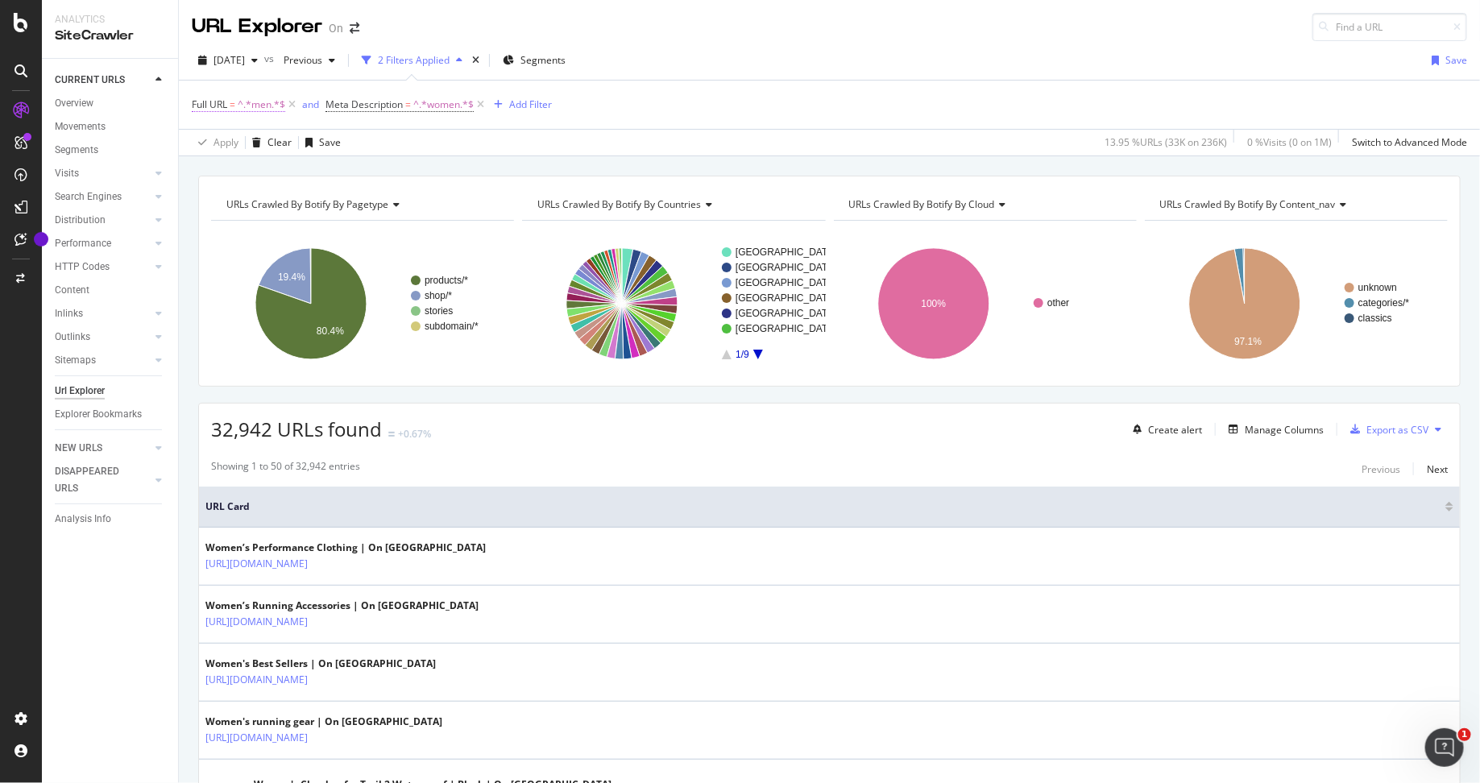
click at [251, 104] on span "^.*men.*$" at bounding box center [262, 104] width 48 height 23
click at [237, 172] on input "men" at bounding box center [282, 170] width 152 height 26
click at [241, 139] on span "Contains" at bounding box center [225, 141] width 39 height 14
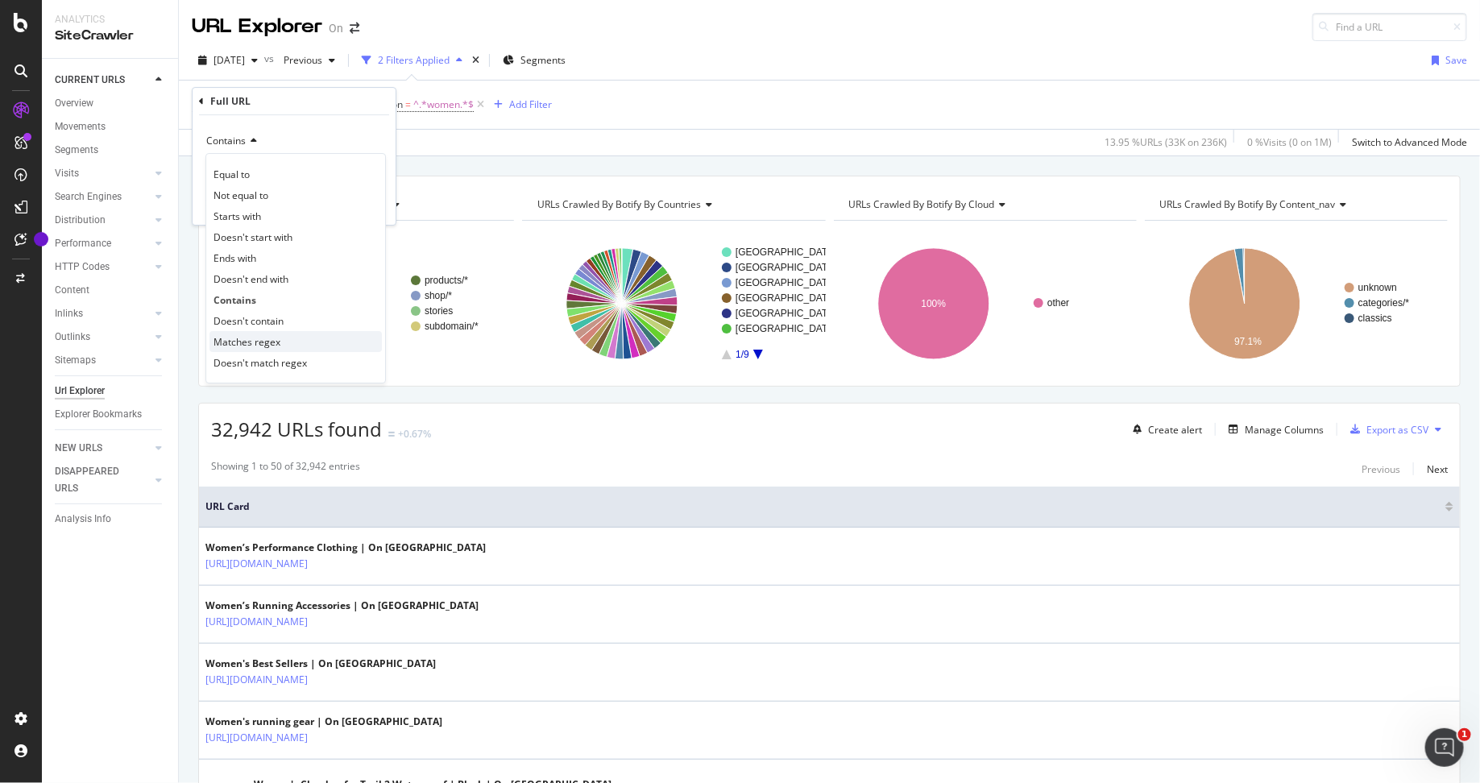
click at [242, 341] on span "Matches regex" at bounding box center [247, 342] width 67 height 14
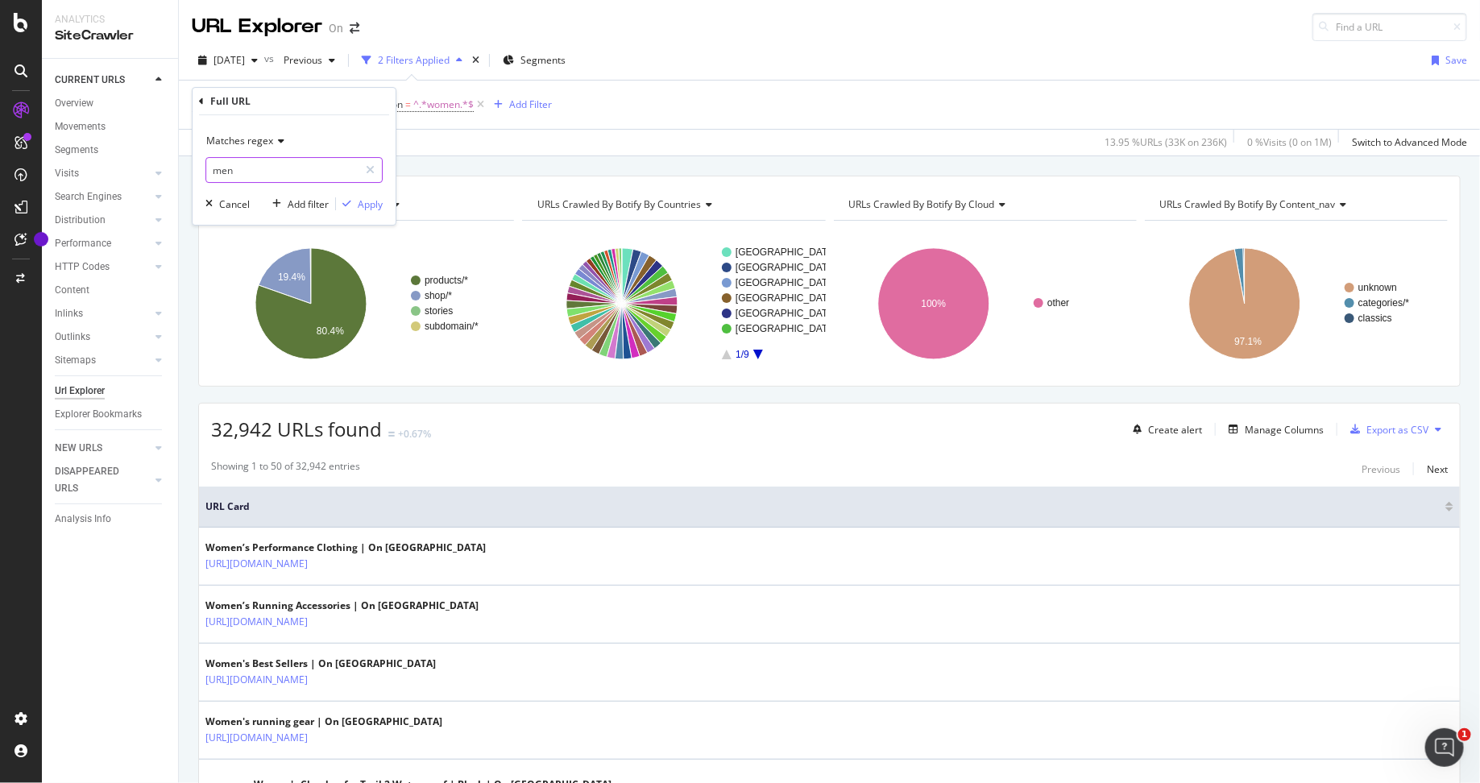
click at [215, 170] on input "men" at bounding box center [282, 170] width 152 height 26
click at [210, 168] on input "men" at bounding box center [282, 170] width 152 height 26
type input "$men"
click at [368, 200] on div "Apply" at bounding box center [370, 204] width 25 height 14
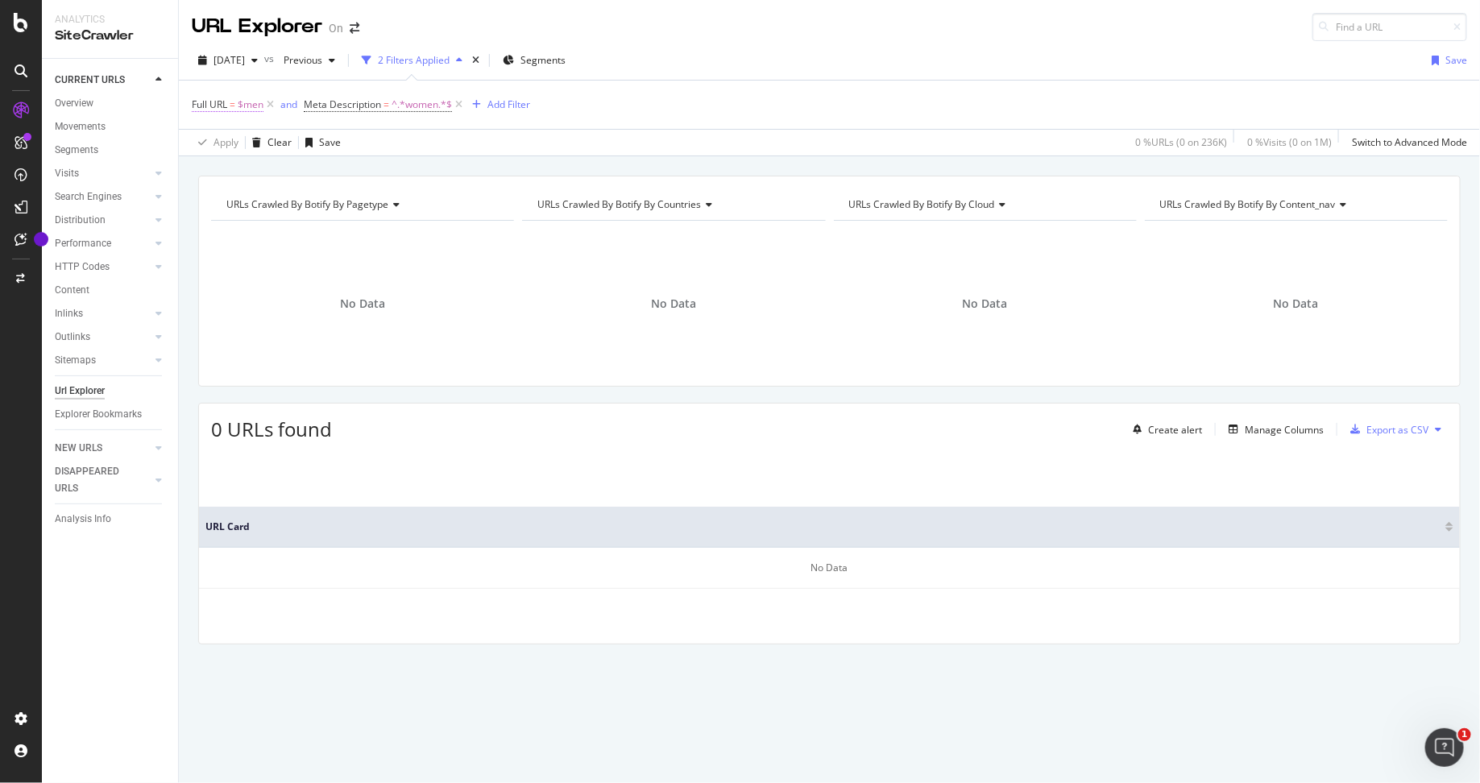
click at [244, 106] on span "$men" at bounding box center [251, 104] width 26 height 23
click at [247, 167] on input "$men" at bounding box center [282, 170] width 152 height 26
click at [216, 170] on input "$men" at bounding box center [282, 170] width 152 height 26
click at [274, 137] on icon at bounding box center [278, 141] width 11 height 10
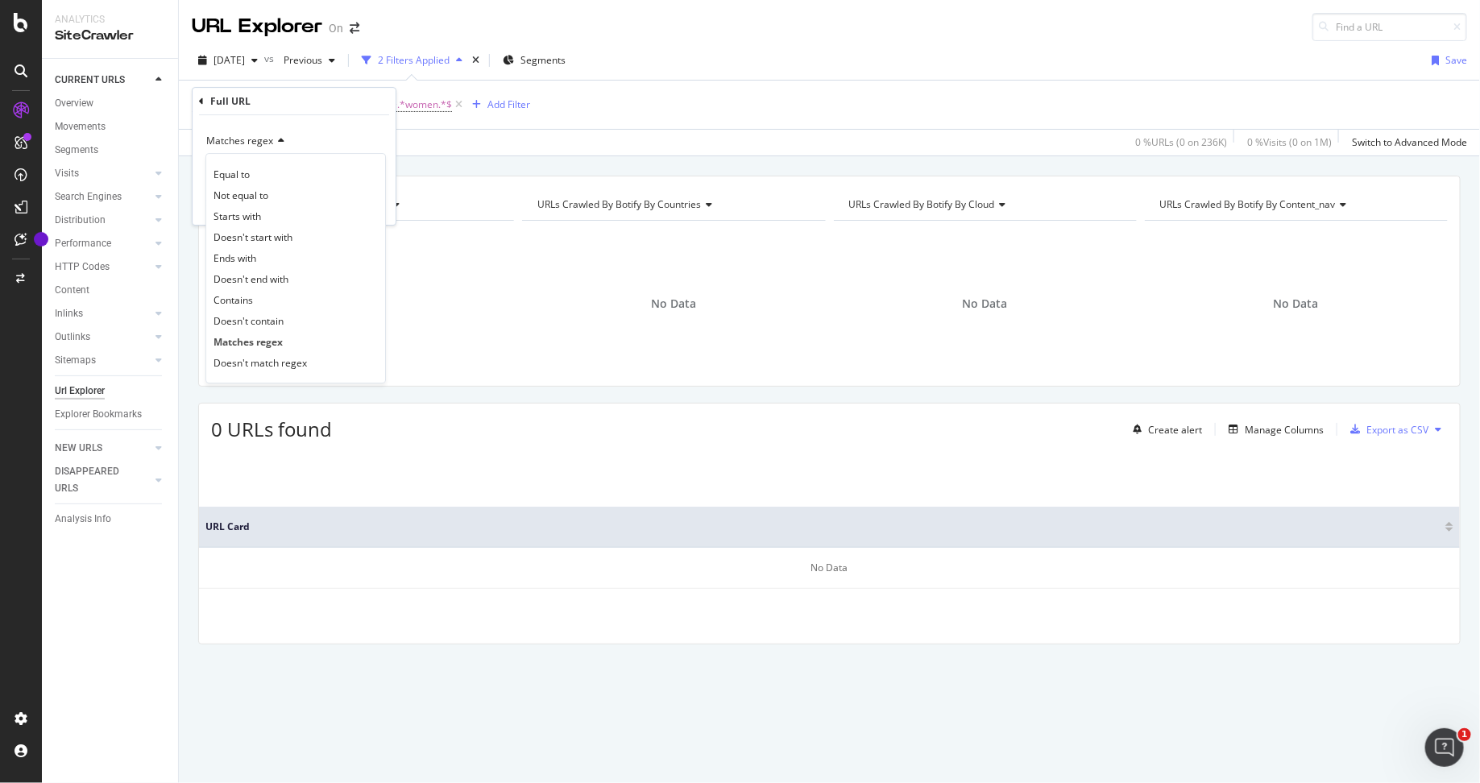
click at [373, 125] on div "Matches regex Equal to Not equal to Starts with Doesn't start with Ends with Do…" at bounding box center [294, 170] width 203 height 110
click at [214, 170] on input "men" at bounding box center [282, 170] width 152 height 26
type input "/men"
click at [373, 204] on div "Apply" at bounding box center [370, 204] width 25 height 14
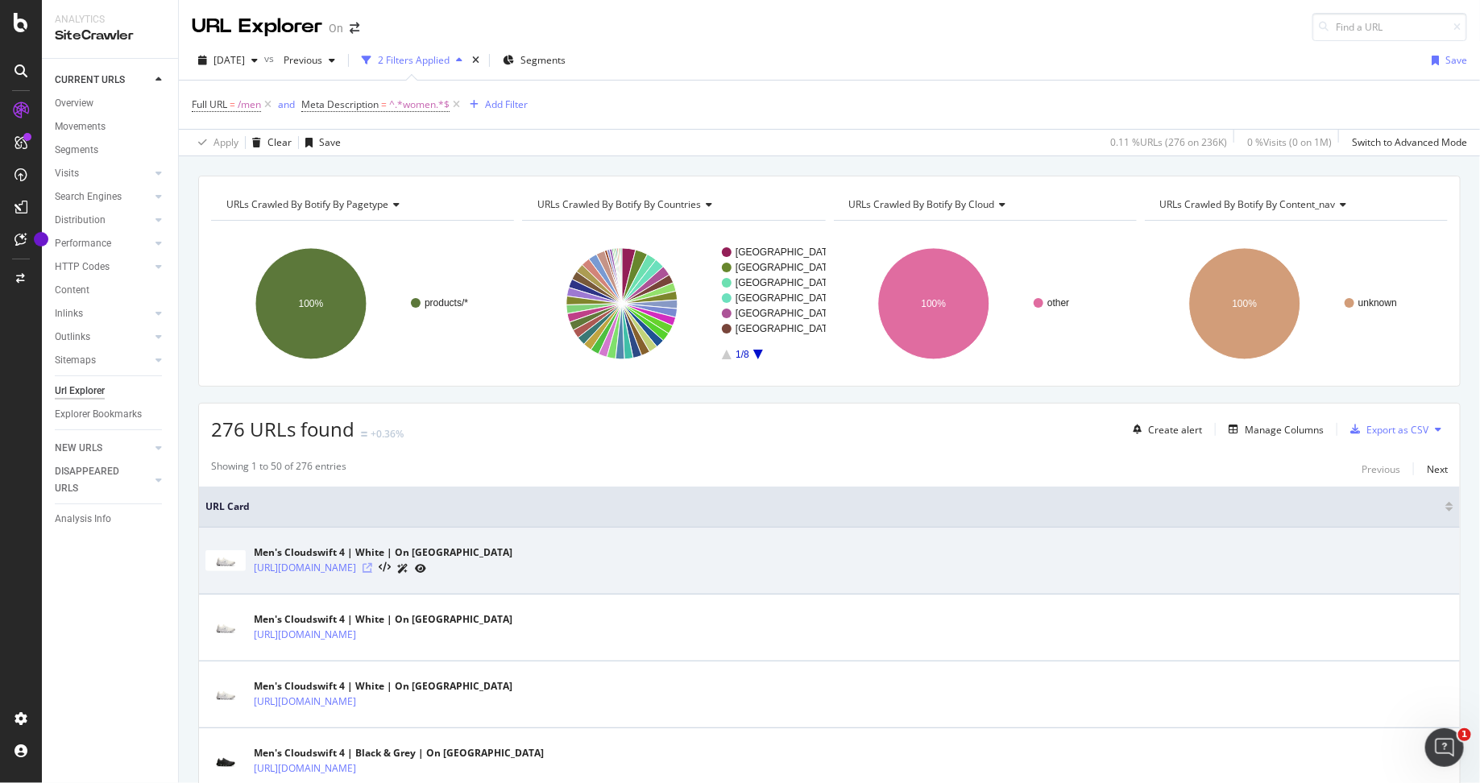
click at [372, 565] on icon at bounding box center [368, 568] width 10 height 10
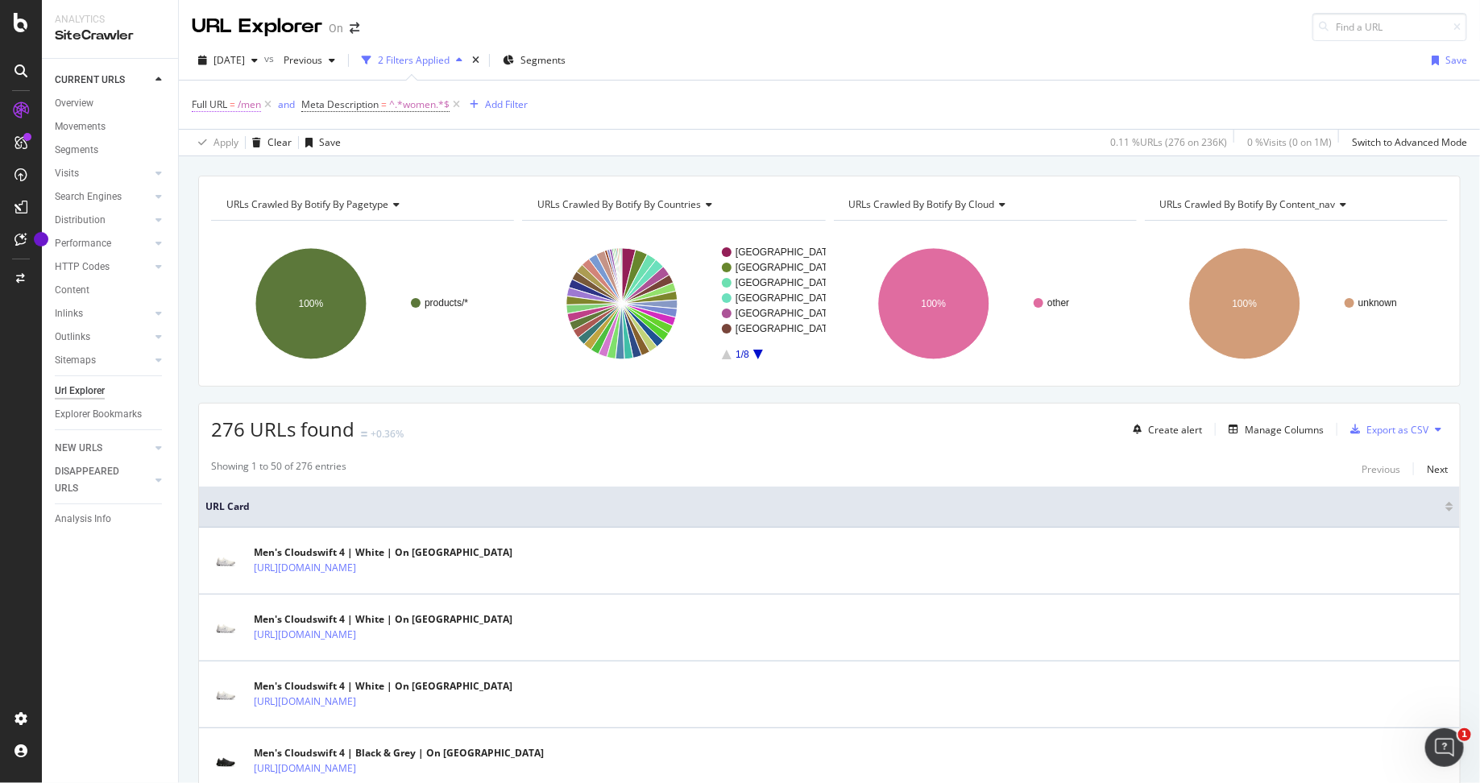
click at [237, 100] on span "Full URL = /men" at bounding box center [226, 105] width 69 height 15
click at [260, 168] on input "/men" at bounding box center [282, 170] width 152 height 26
click at [643, 134] on div "Apply Clear Save 0.11 % URLs ( 276 on 236K ) 0 % Visits ( 0 on 1M ) Switch to A…" at bounding box center [830, 142] width 1302 height 27
click at [372, 104] on span "Meta Description" at bounding box center [339, 105] width 77 height 14
drag, startPoint x: 385, startPoint y: 193, endPoint x: 332, endPoint y: 190, distance: 53.2
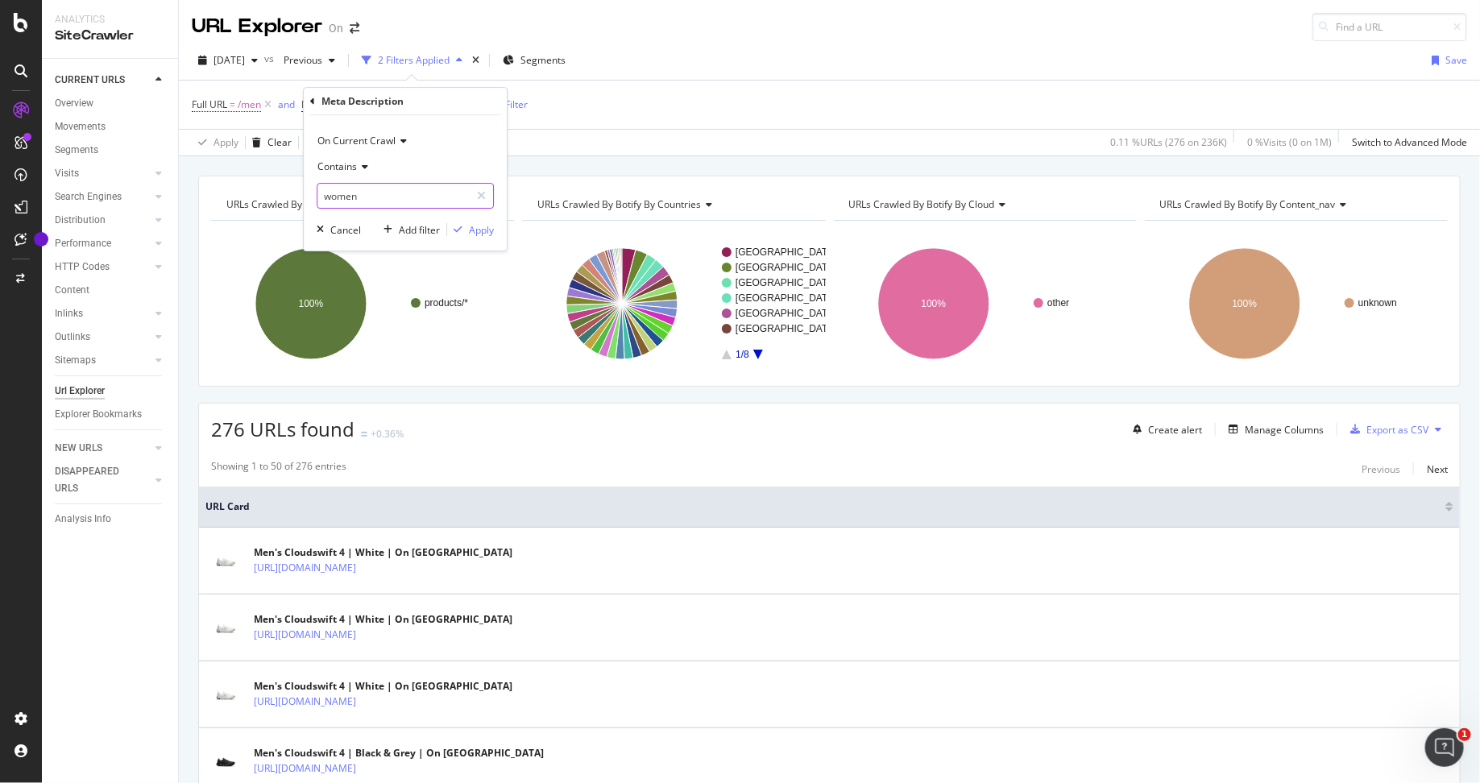
click at [331, 191] on input "women" at bounding box center [394, 196] width 152 height 26
drag, startPoint x: 390, startPoint y: 192, endPoint x: 305, endPoint y: 192, distance: 85.4
click at [305, 192] on div "On Current Crawl Contains women Cancel Add filter Apply" at bounding box center [405, 182] width 203 height 135
type input "frau"
click at [475, 224] on div "Apply" at bounding box center [481, 230] width 25 height 14
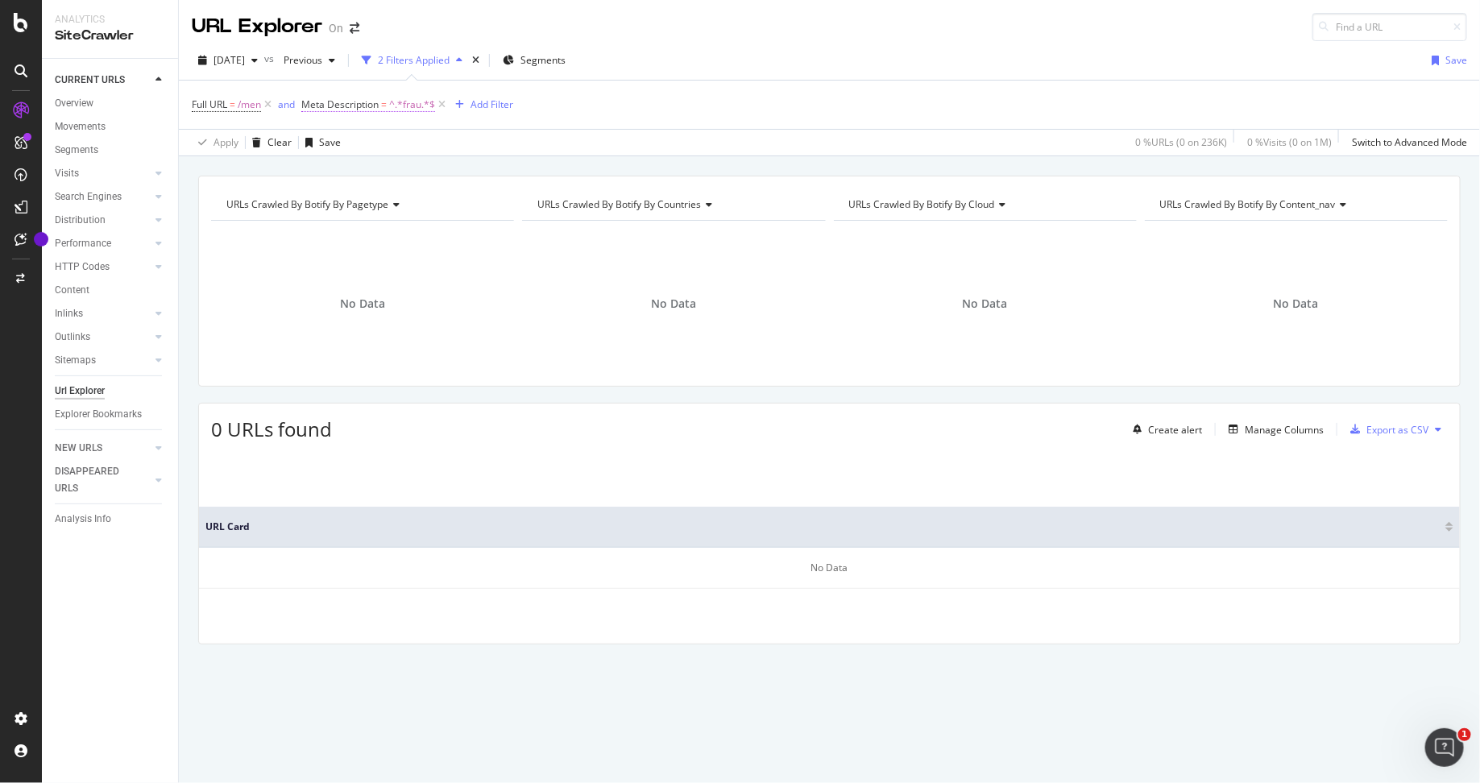
click at [404, 105] on span "^.*frau.*$" at bounding box center [412, 104] width 46 height 23
click at [323, 196] on input "frau" at bounding box center [394, 196] width 152 height 26
click at [326, 199] on input "frau" at bounding box center [394, 196] width 152 height 26
type input "Frau"
click at [469, 230] on div "Apply" at bounding box center [481, 230] width 25 height 14
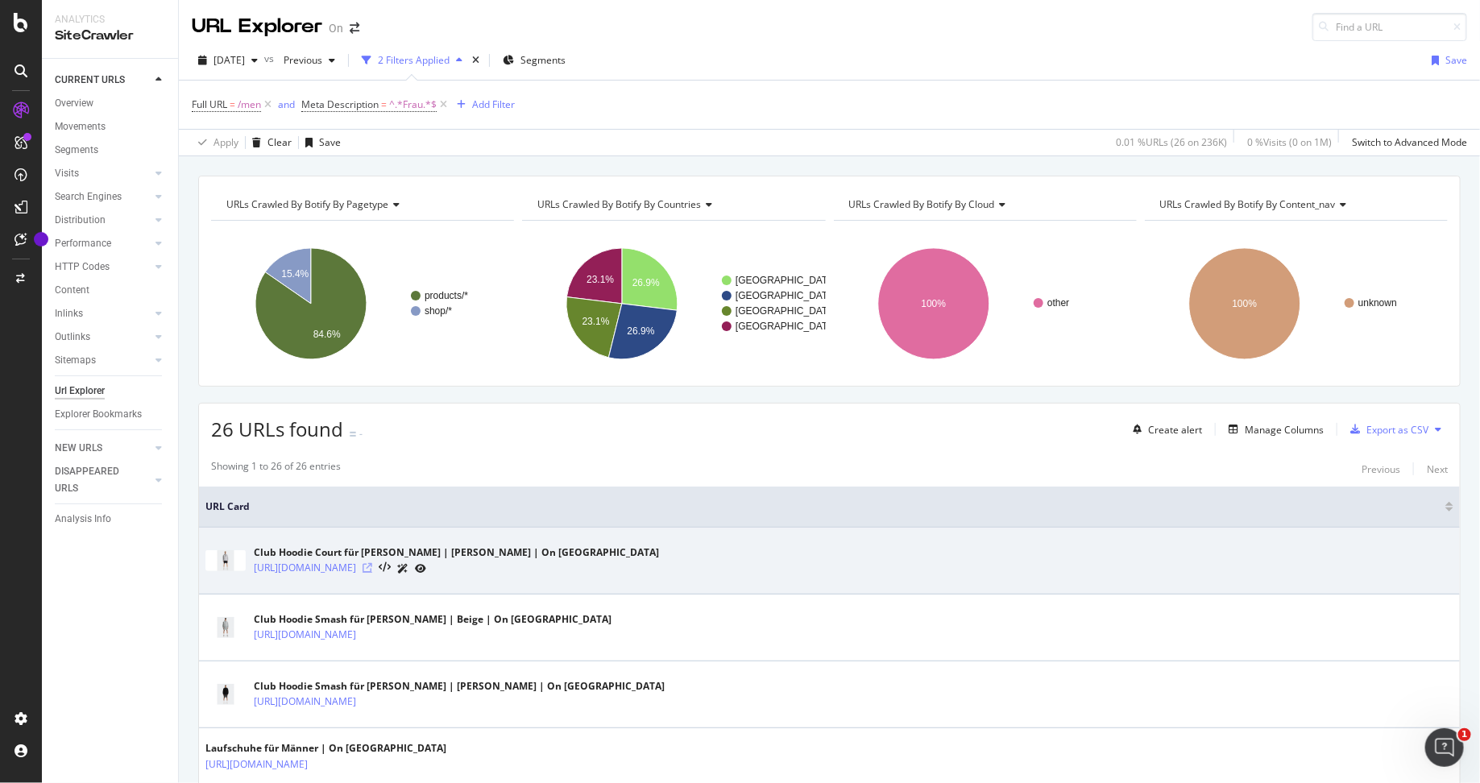
click at [372, 564] on icon at bounding box center [368, 568] width 10 height 10
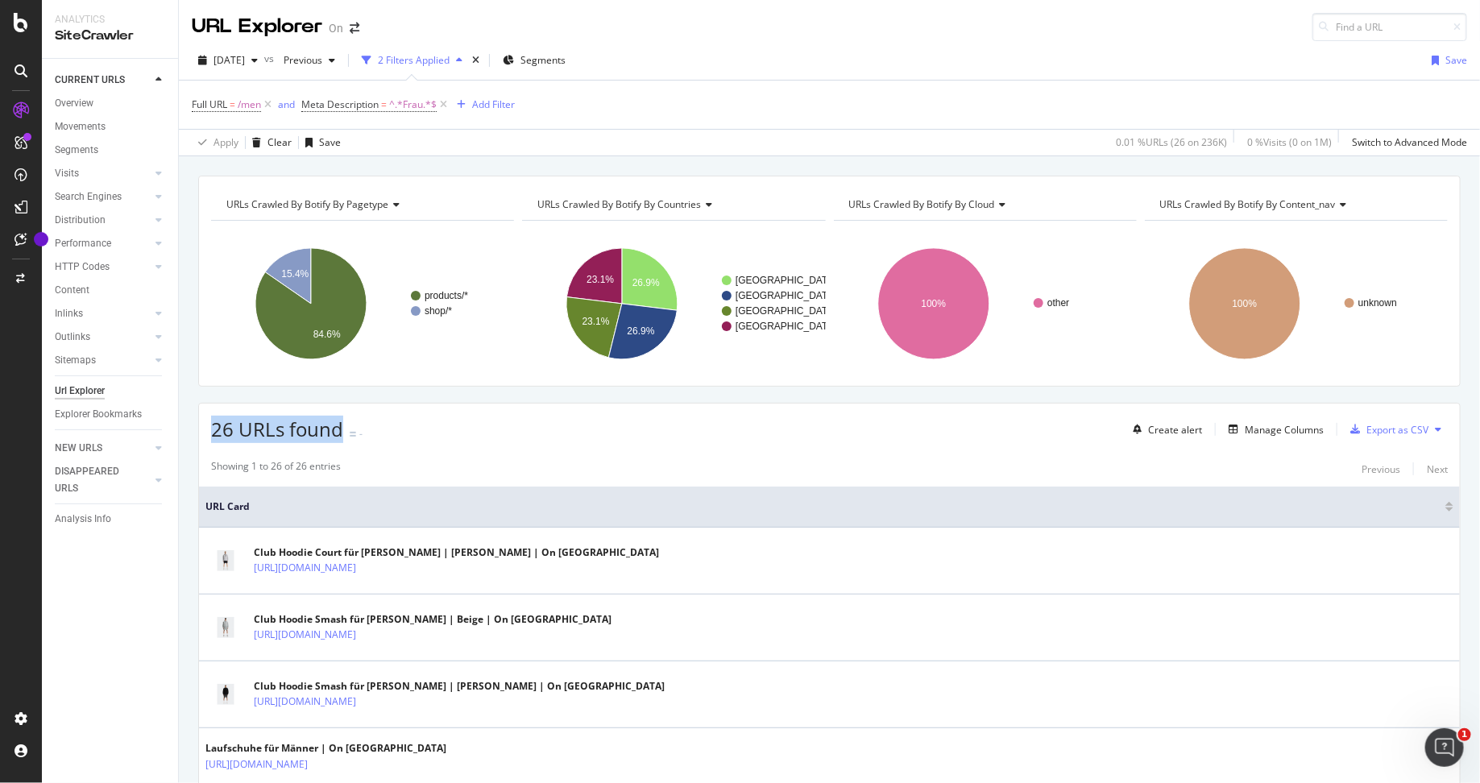
drag, startPoint x: 210, startPoint y: 427, endPoint x: 339, endPoint y: 428, distance: 128.9
click at [339, 428] on span "26 URLs found" at bounding box center [277, 429] width 132 height 27
copy span "26 URLs found"
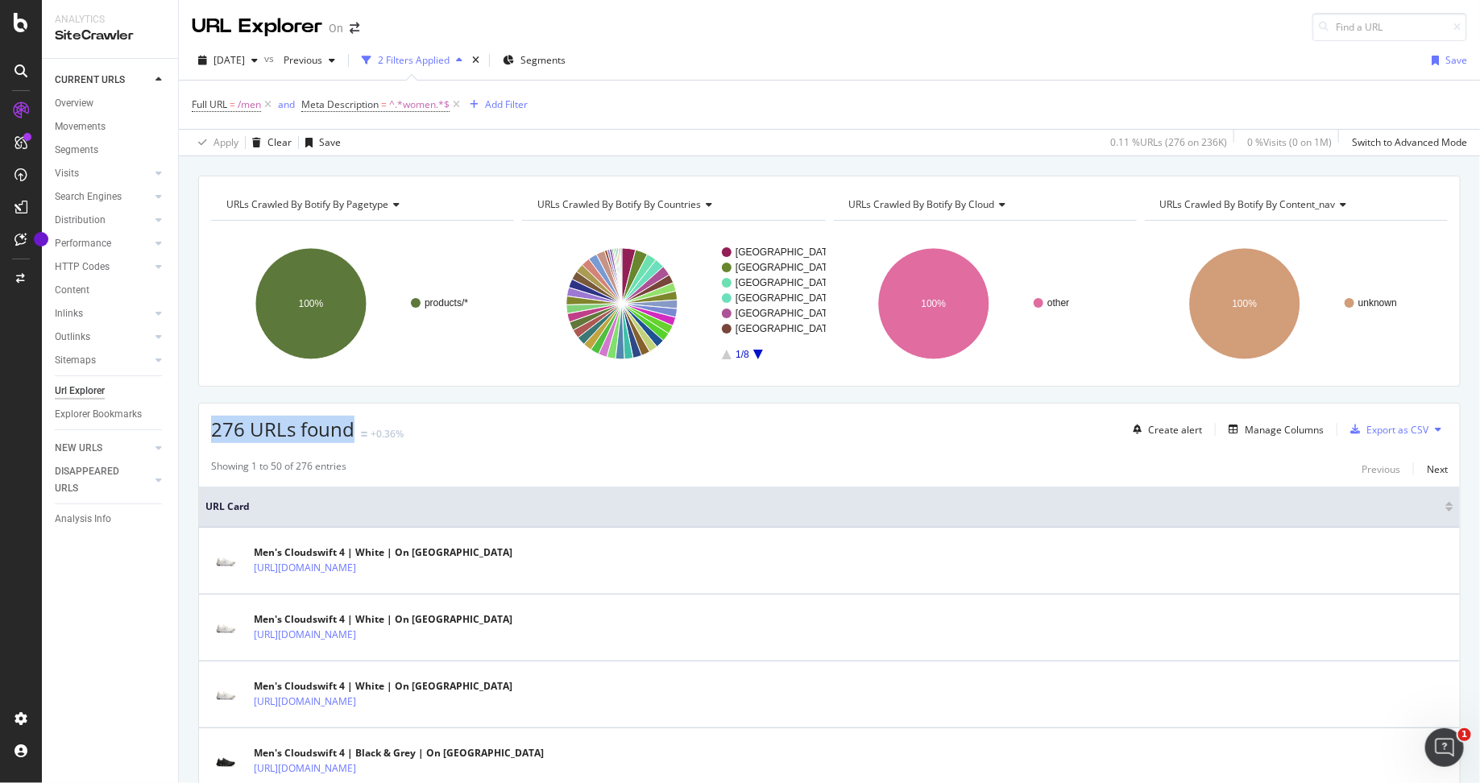
drag, startPoint x: 213, startPoint y: 434, endPoint x: 350, endPoint y: 434, distance: 137.0
click at [350, 434] on span "276 URLs found" at bounding box center [282, 429] width 143 height 27
copy span "276 URLs found"
click at [728, 430] on div "276 URLs found +0.36% Create alert Manage Columns Export as CSV" at bounding box center [829, 423] width 1261 height 39
click at [392, 106] on span "^.*women.*$" at bounding box center [419, 104] width 60 height 23
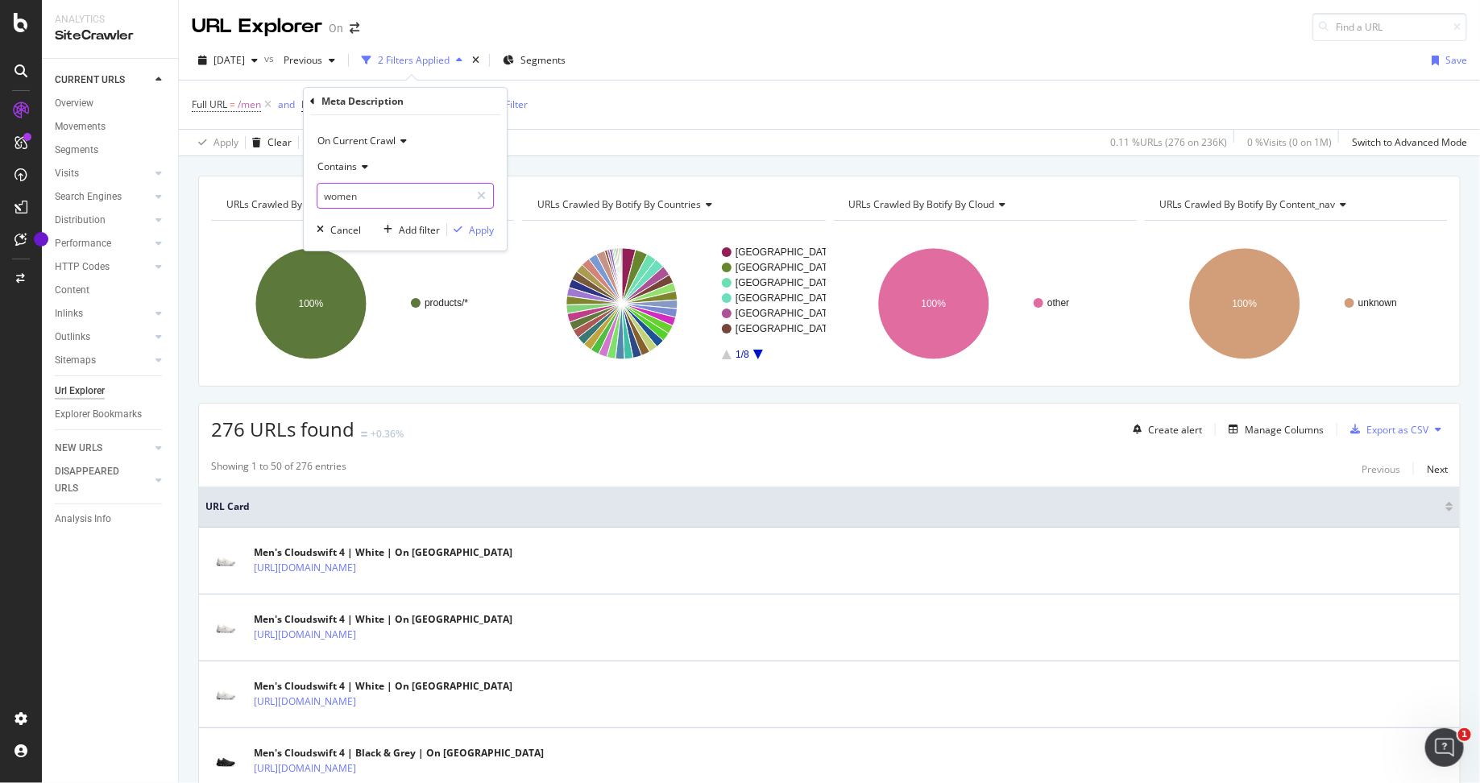
click at [329, 194] on input "women" at bounding box center [394, 196] width 152 height 26
click at [329, 197] on input "women" at bounding box center [394, 196] width 152 height 26
type input "omen"
click at [339, 229] on div "Cancel" at bounding box center [345, 230] width 31 height 14
click at [351, 102] on span "Meta Description" at bounding box center [339, 105] width 77 height 14
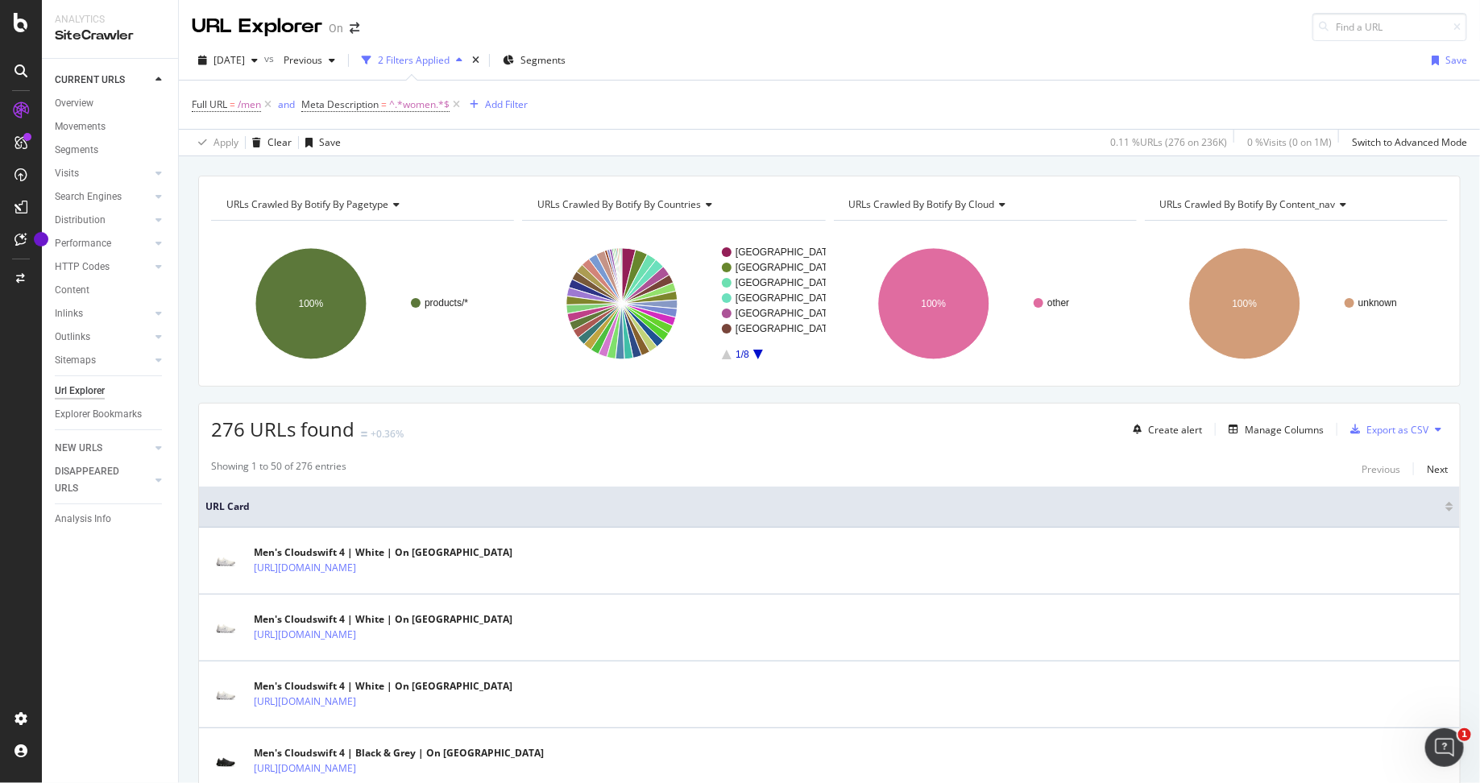
click at [570, 98] on div "Full URL = /men and Meta Description = ^.*women.*$ Add Filter" at bounding box center [830, 105] width 1276 height 48
click at [502, 98] on div "Add Filter" at bounding box center [506, 105] width 43 height 14
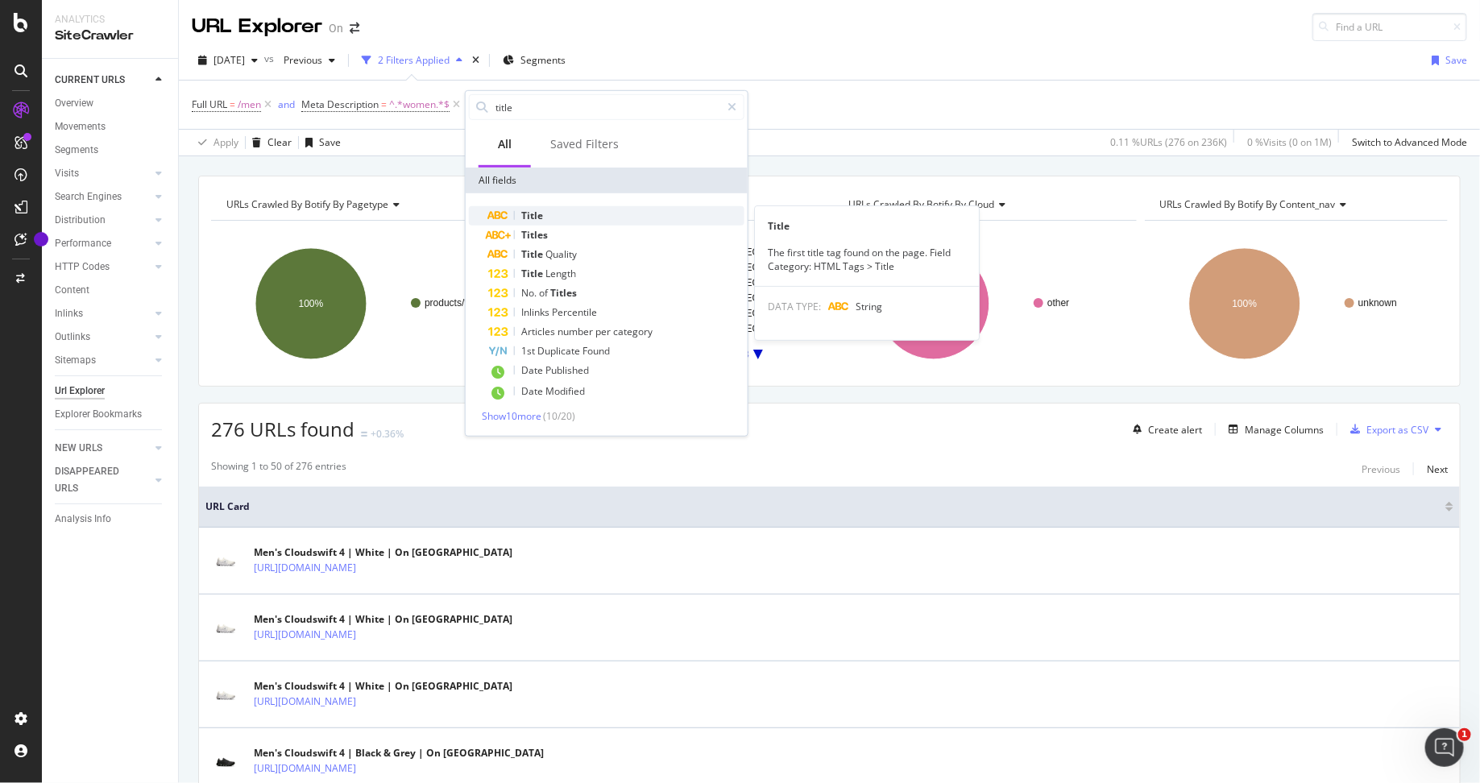
type input "title"
click at [608, 210] on div "Title" at bounding box center [616, 215] width 256 height 19
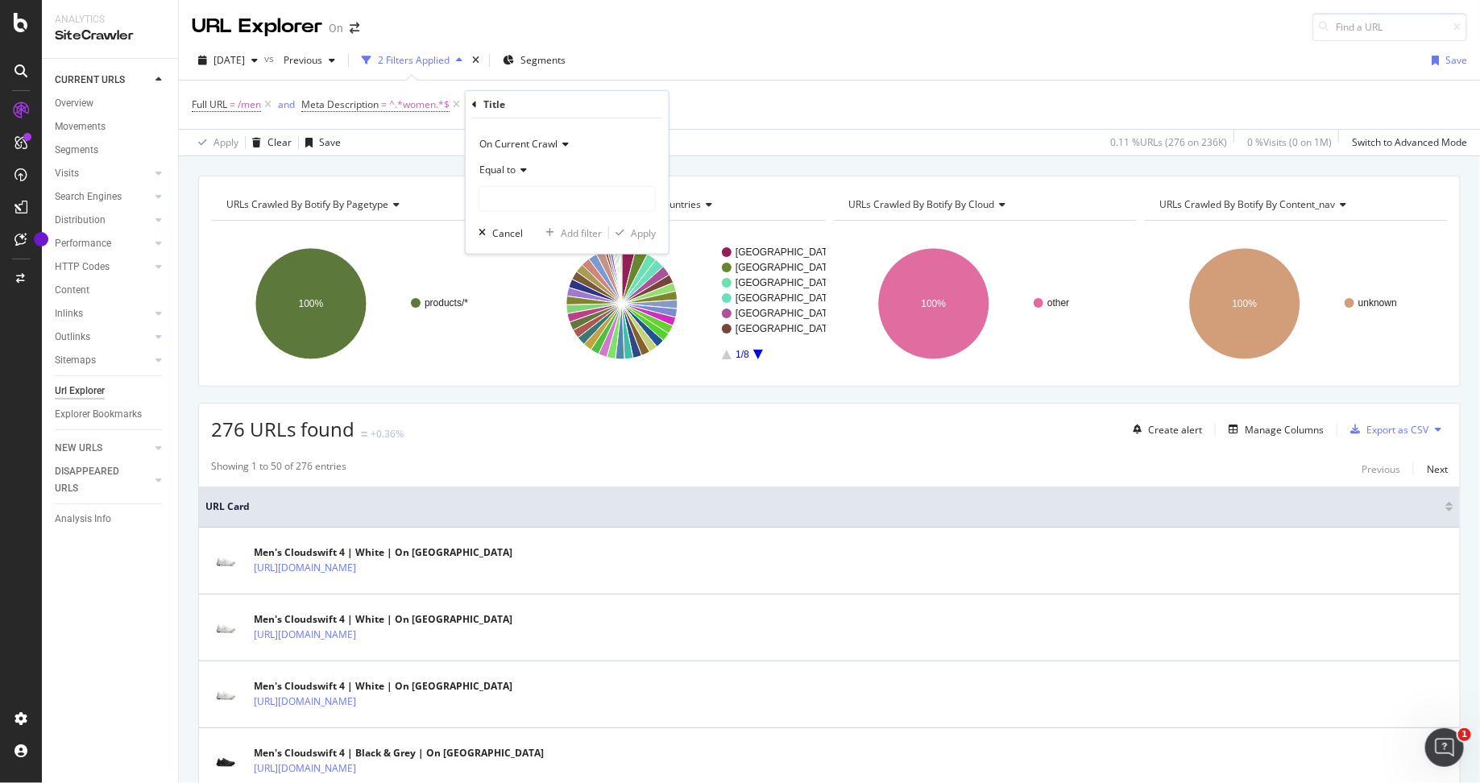
click at [513, 165] on span "Equal to" at bounding box center [498, 170] width 36 height 14
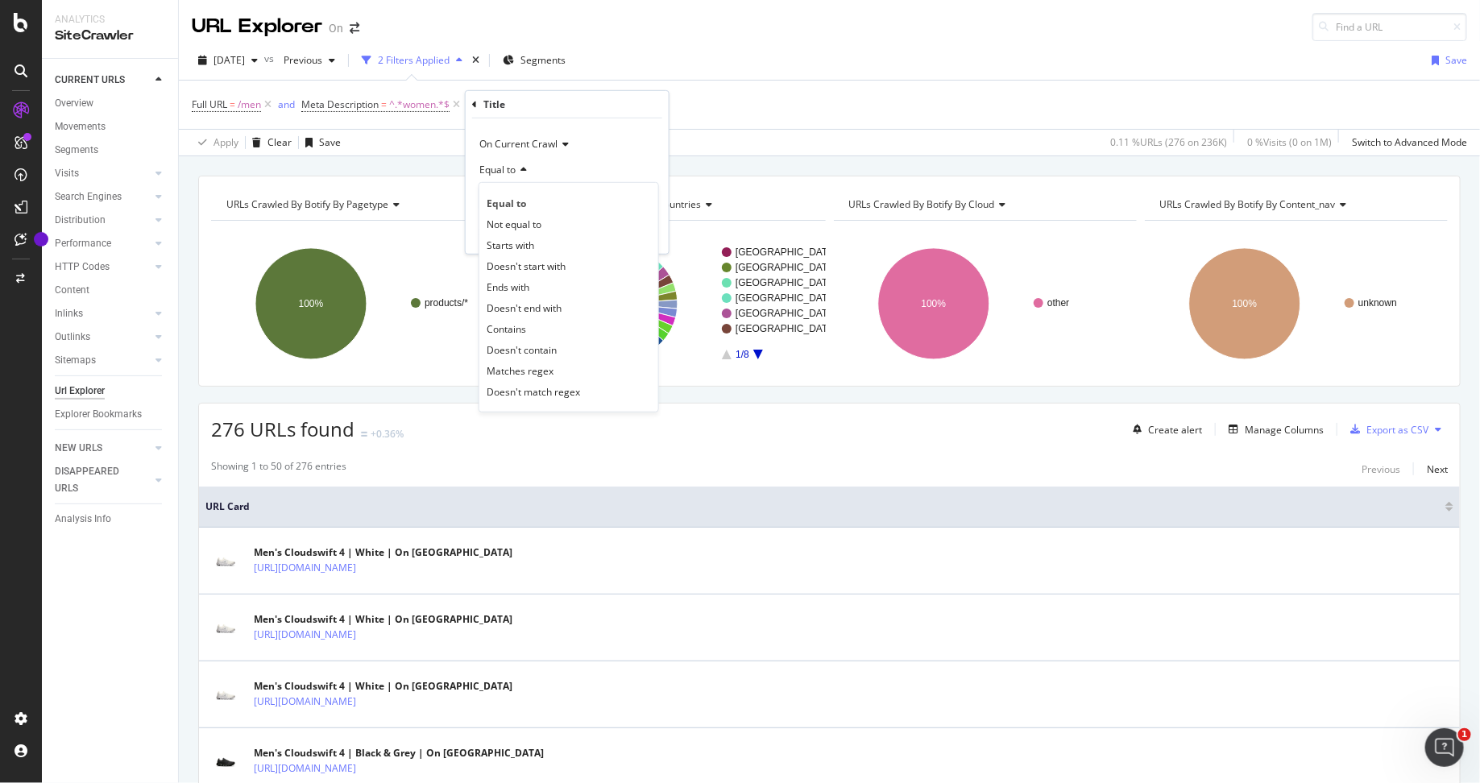
click at [549, 328] on div "Contains" at bounding box center [569, 328] width 172 height 21
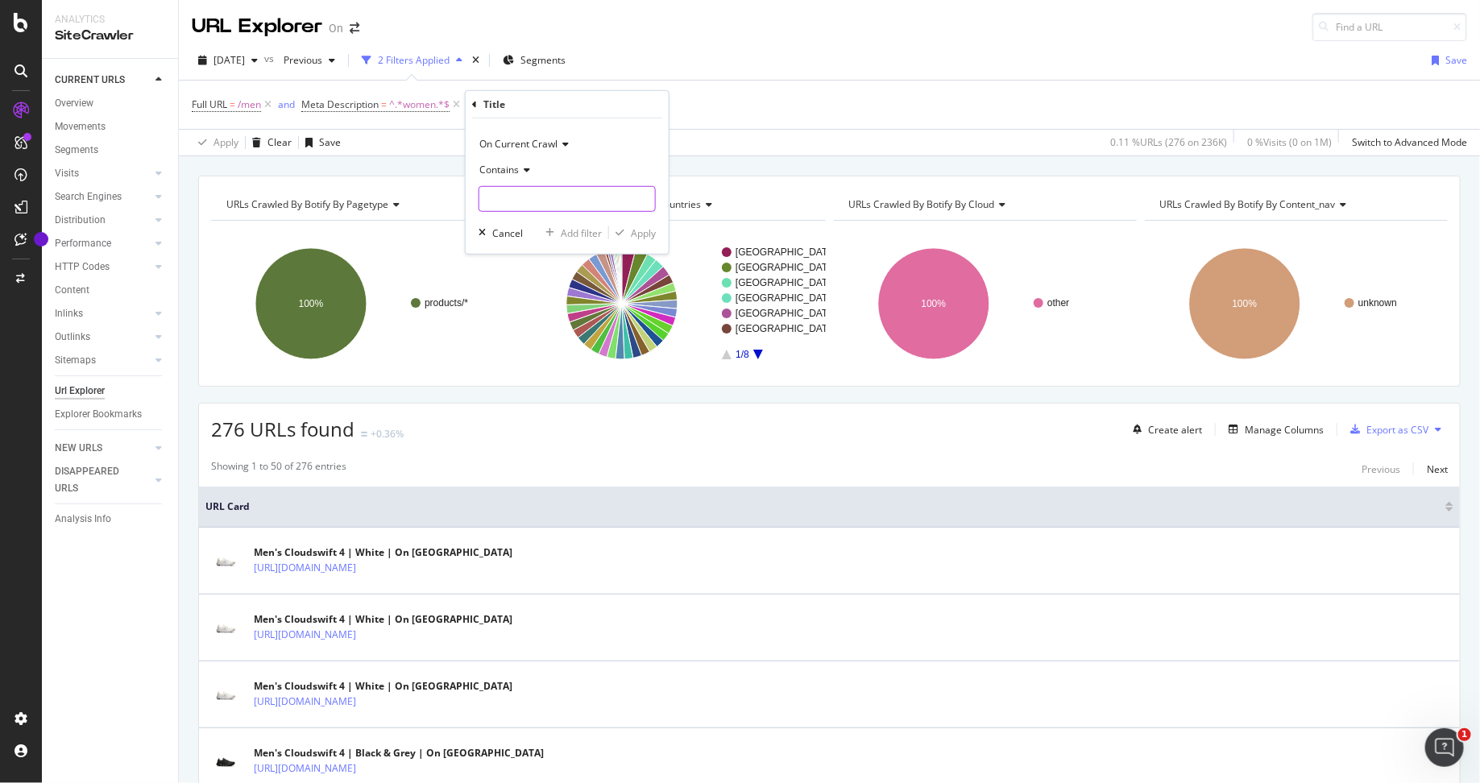
click at [559, 201] on input "text" at bounding box center [568, 199] width 176 height 26
type input "omens"
click at [650, 230] on div "Apply" at bounding box center [643, 233] width 25 height 14
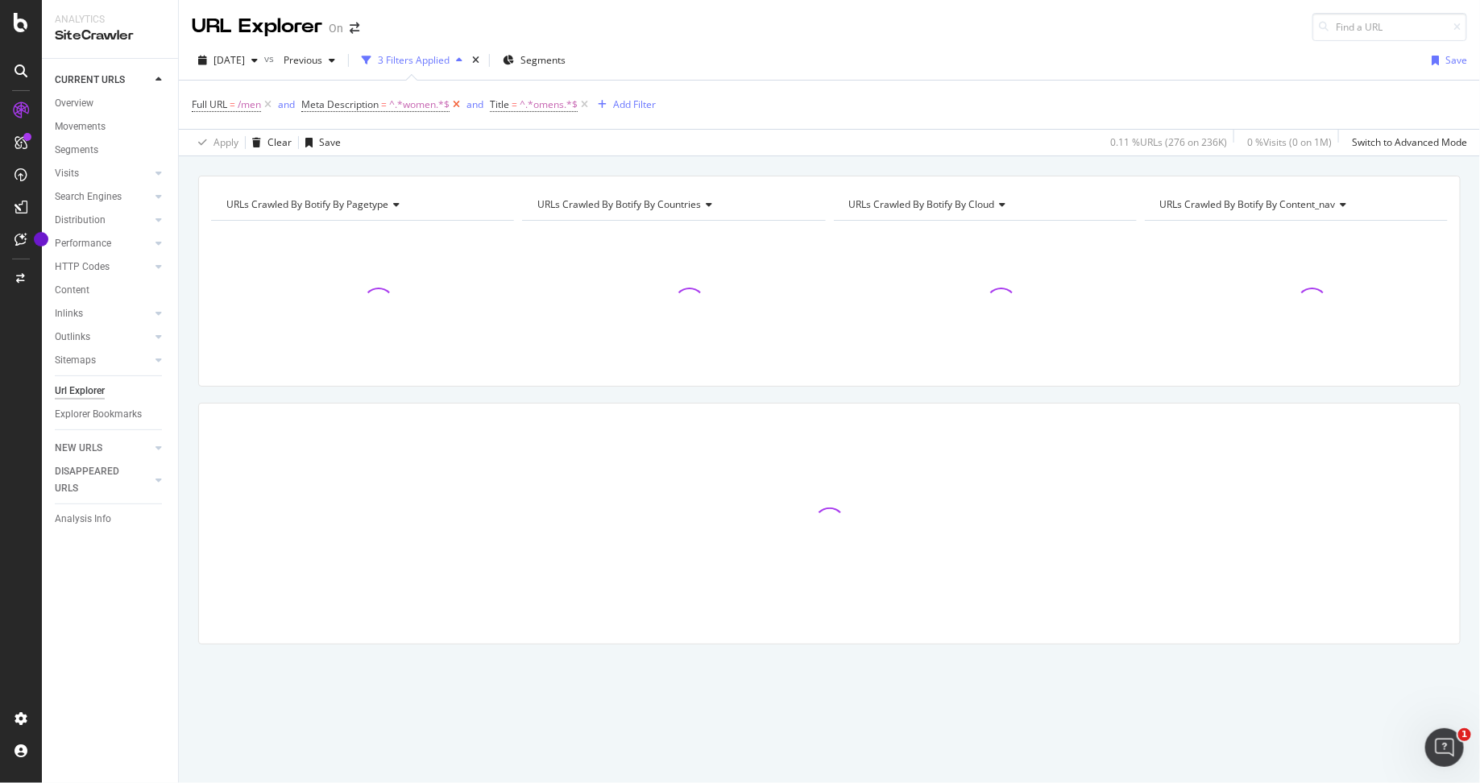
click at [461, 103] on icon at bounding box center [457, 105] width 14 height 16
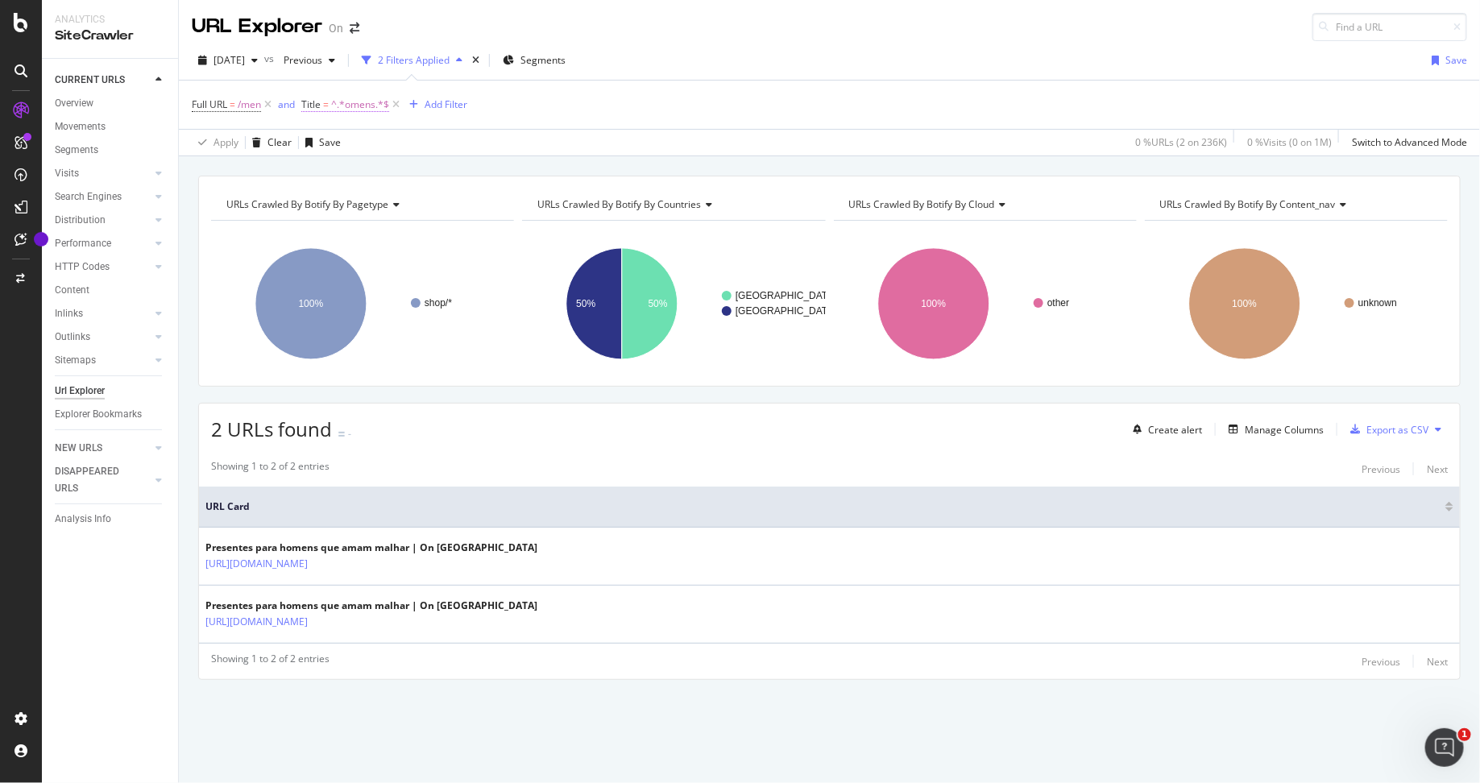
click at [364, 110] on span "^.*omens.*$" at bounding box center [360, 104] width 58 height 23
drag, startPoint x: 363, startPoint y: 197, endPoint x: 305, endPoint y: 197, distance: 58.8
click at [305, 197] on div "On Current Crawl Contains omens Cancel Add filter Apply" at bounding box center [405, 182] width 203 height 135
drag, startPoint x: 351, startPoint y: 196, endPoint x: 336, endPoint y: 196, distance: 15.3
click at [336, 196] on input "omens" at bounding box center [394, 196] width 152 height 26
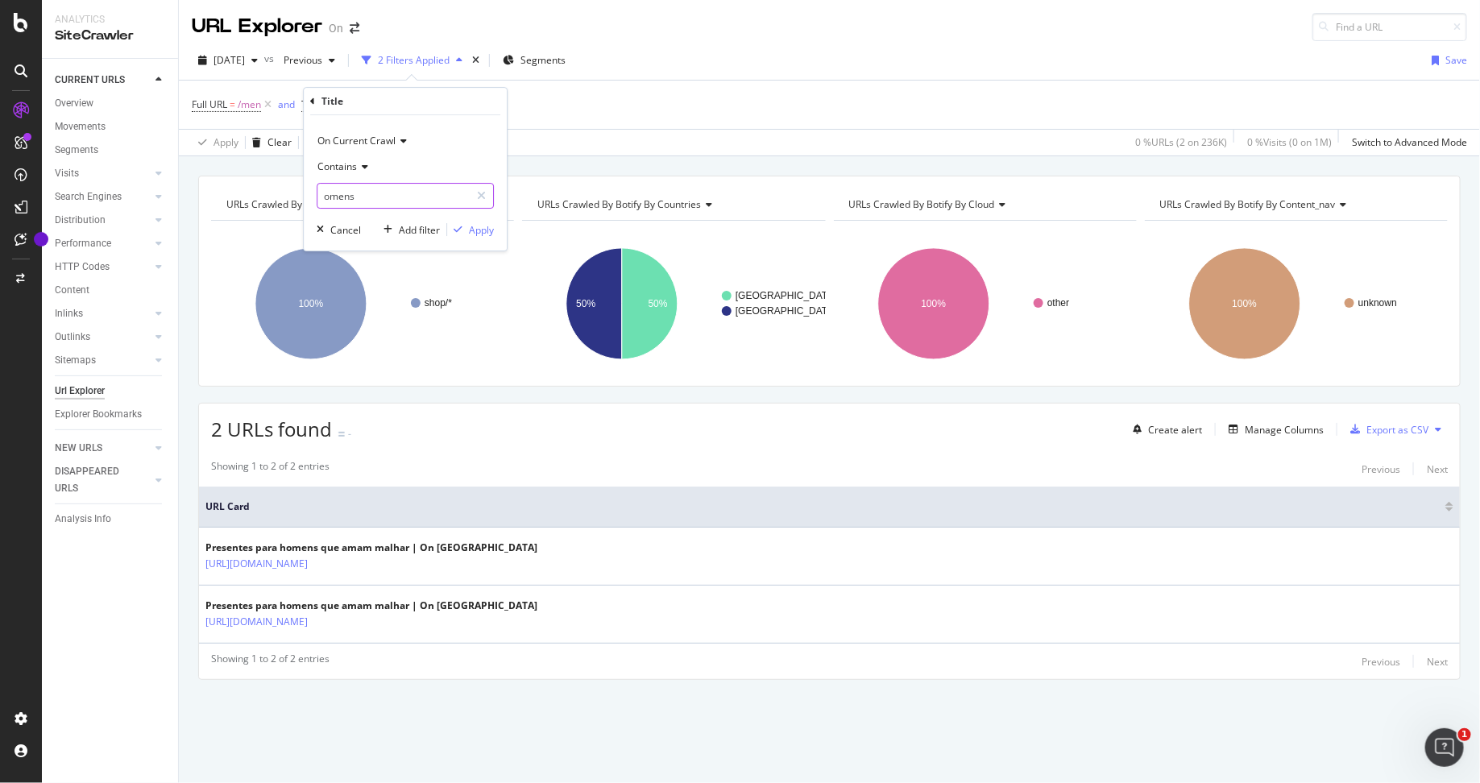
drag, startPoint x: 370, startPoint y: 196, endPoint x: 322, endPoint y: 196, distance: 47.5
click at [322, 196] on input "omens" at bounding box center [394, 196] width 152 height 26
type input "rau"
click at [483, 230] on div "Apply" at bounding box center [481, 230] width 25 height 14
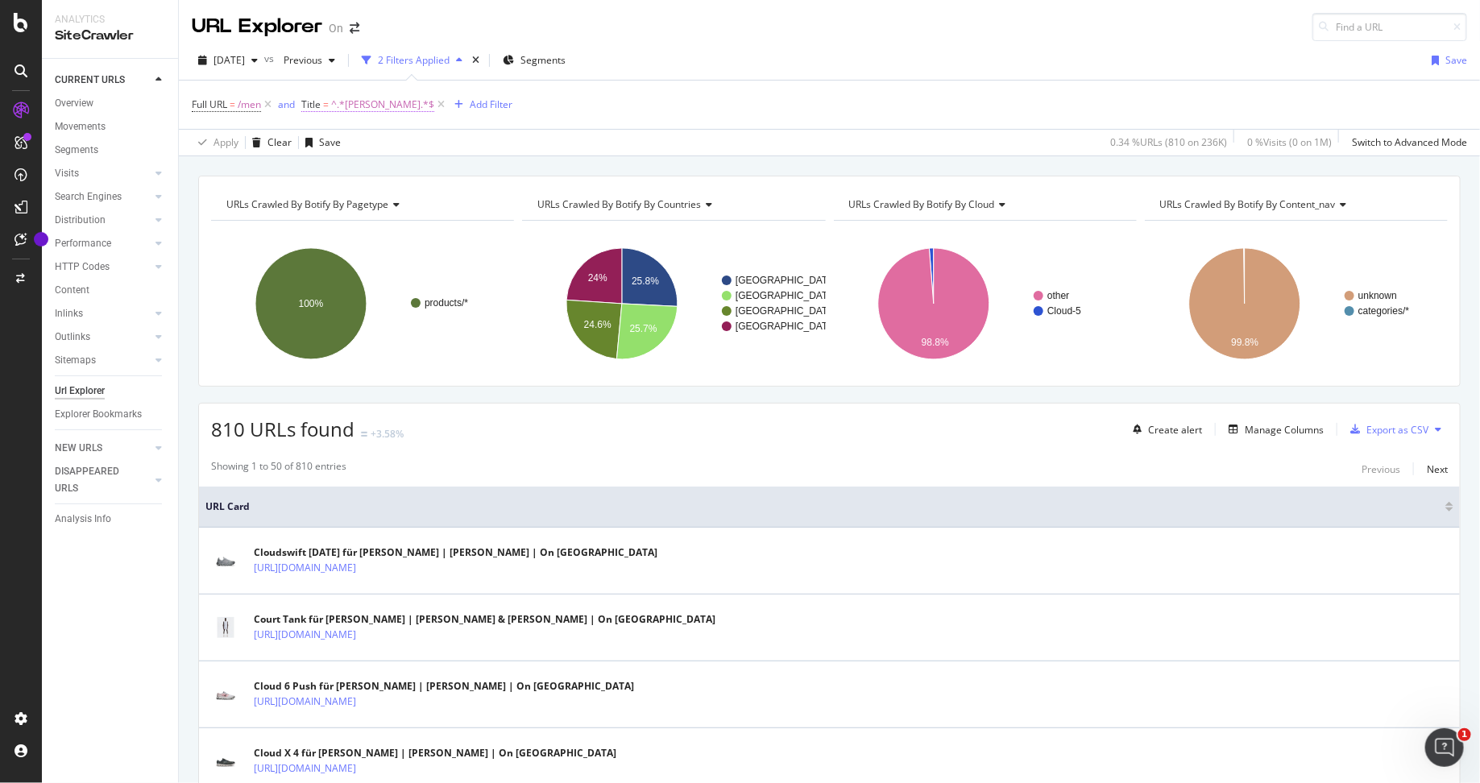
click at [336, 103] on span "^.*rau.*$" at bounding box center [382, 104] width 103 height 23
click at [325, 203] on input "rau" at bounding box center [394, 196] width 152 height 26
click at [323, 197] on input "rau" at bounding box center [394, 196] width 152 height 26
type input "Frau"
click at [490, 226] on div "Apply" at bounding box center [481, 230] width 25 height 14
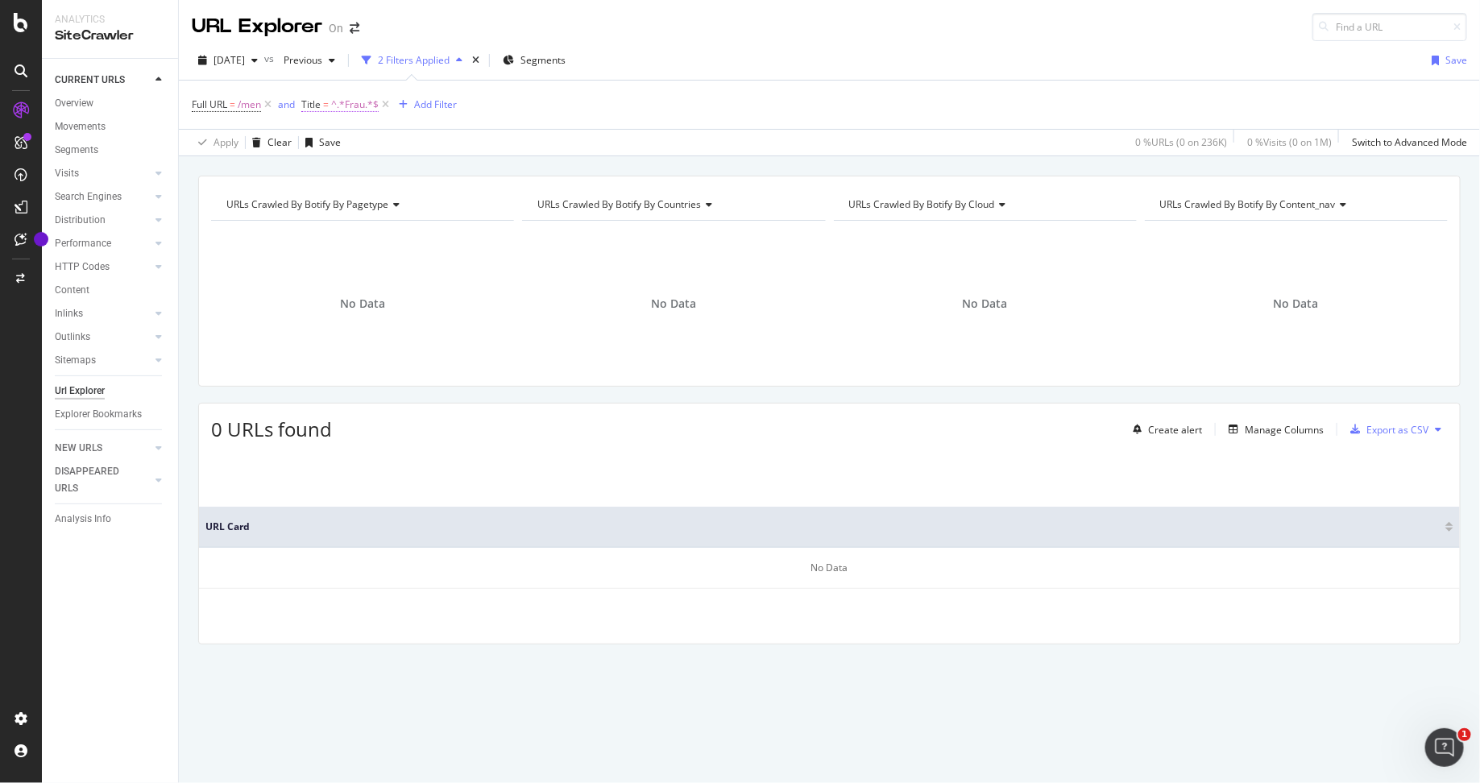
click at [354, 102] on span "^.*Frau.*$" at bounding box center [355, 104] width 48 height 23
click at [634, 110] on div "Full URL = /men and Title = ^.*Frau.*$ Add Filter" at bounding box center [830, 105] width 1276 height 48
click at [390, 101] on icon at bounding box center [386, 105] width 14 height 16
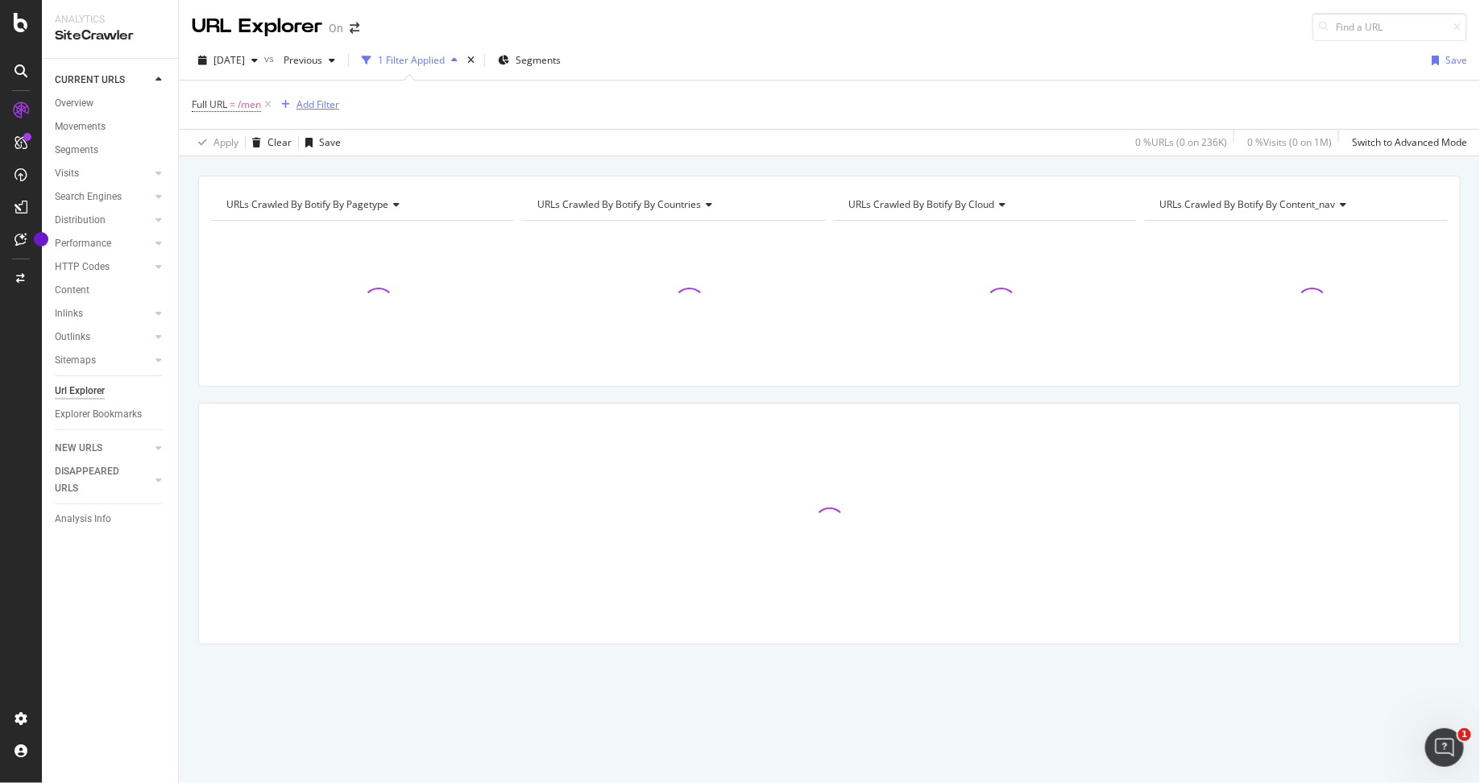
click at [333, 104] on div "Add Filter" at bounding box center [318, 105] width 43 height 14
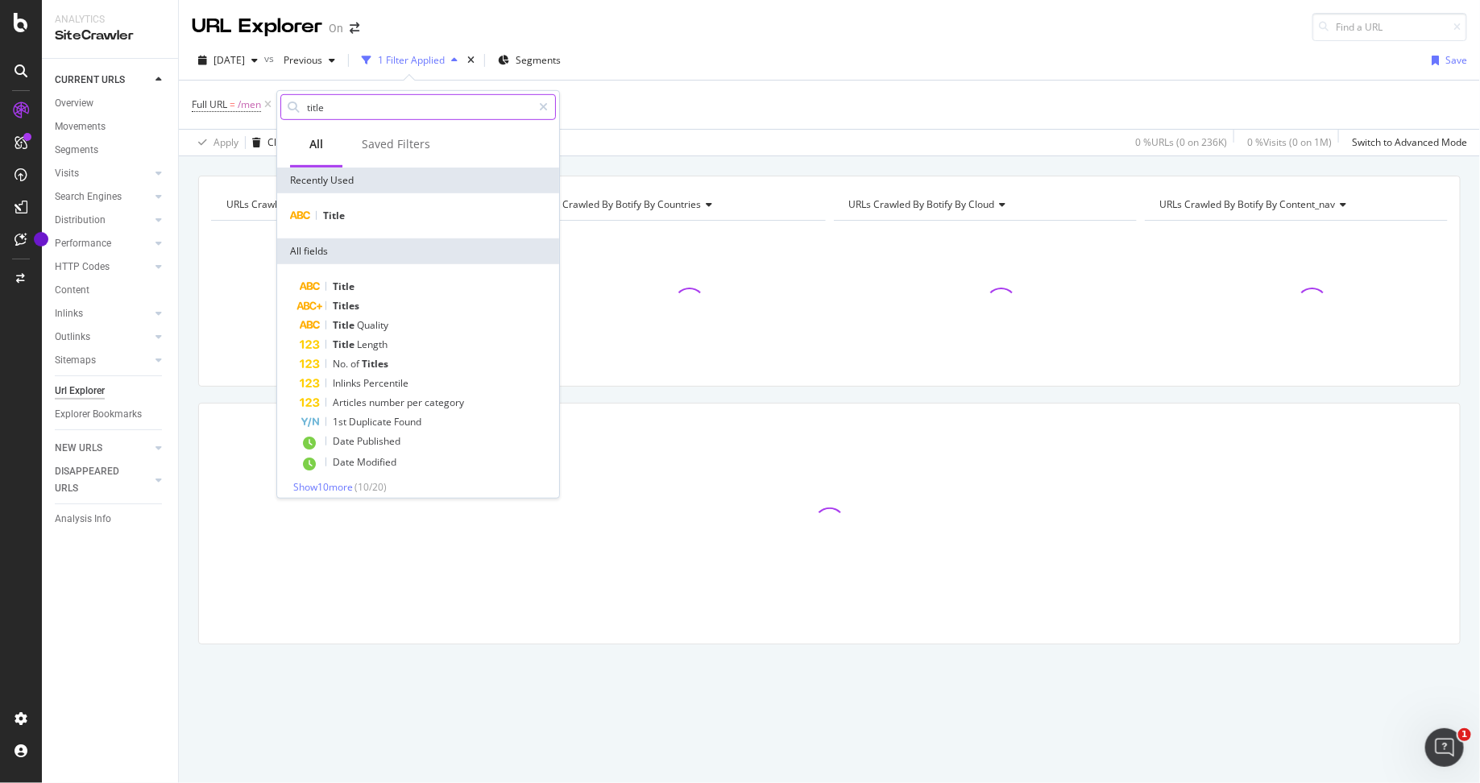
click at [423, 108] on input "title" at bounding box center [418, 107] width 226 height 24
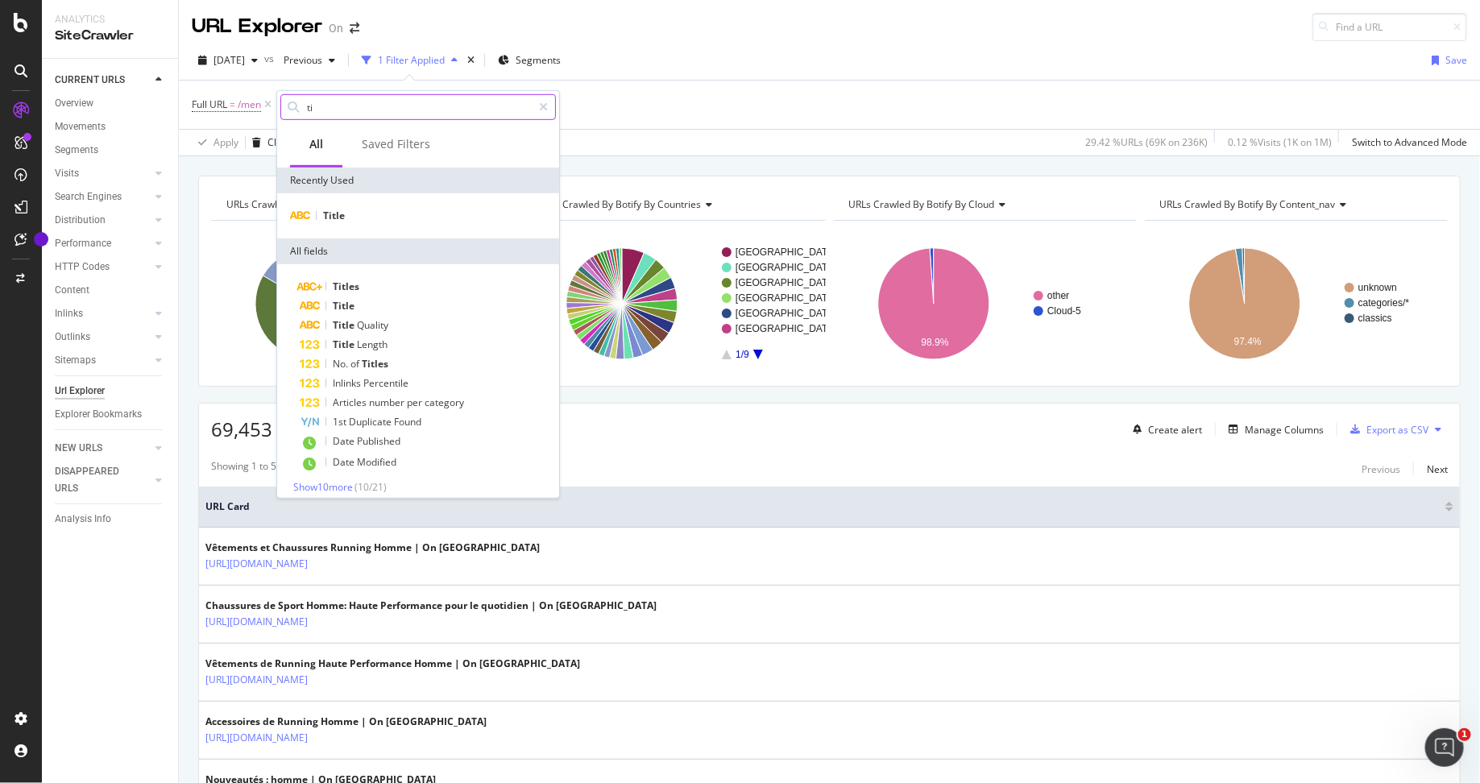
type input "t"
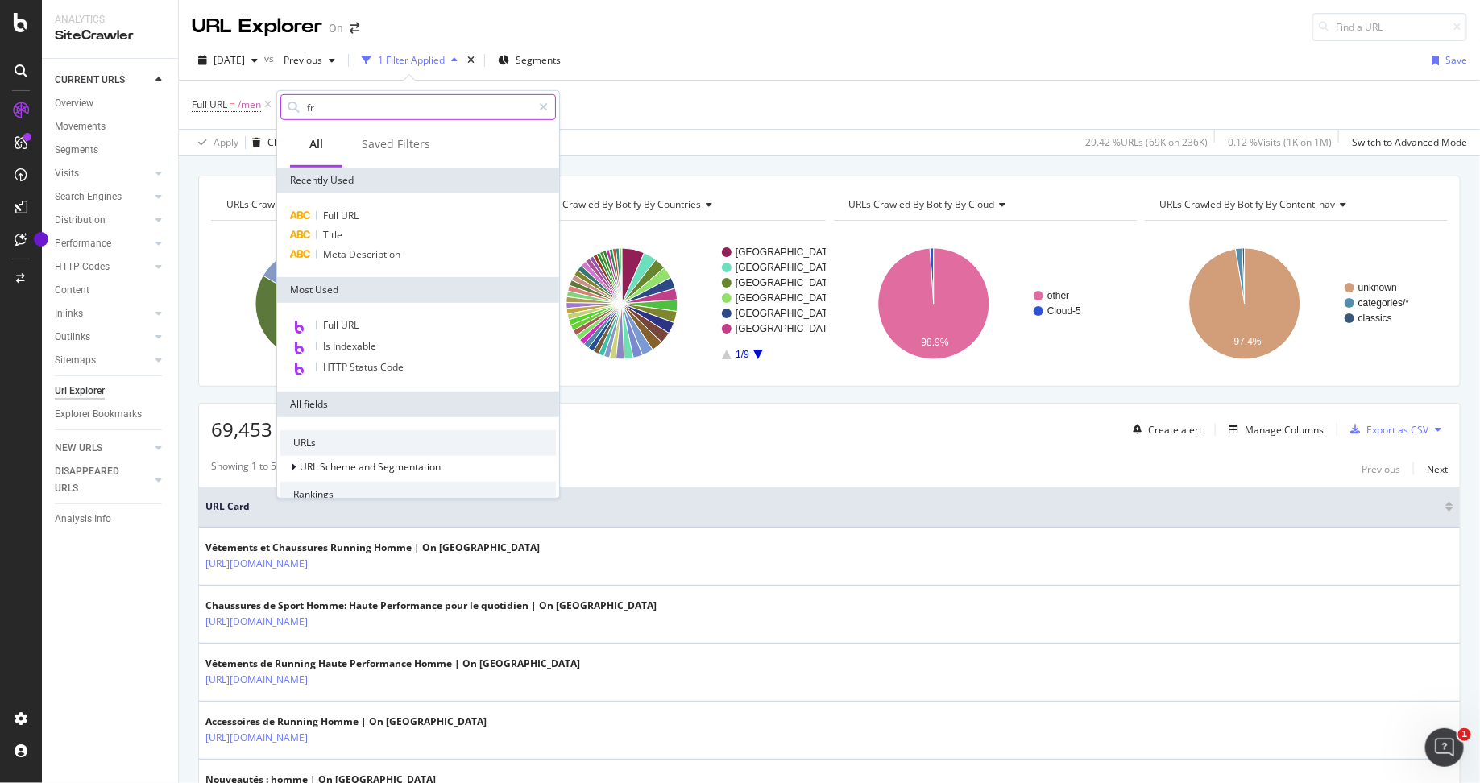
type input "f"
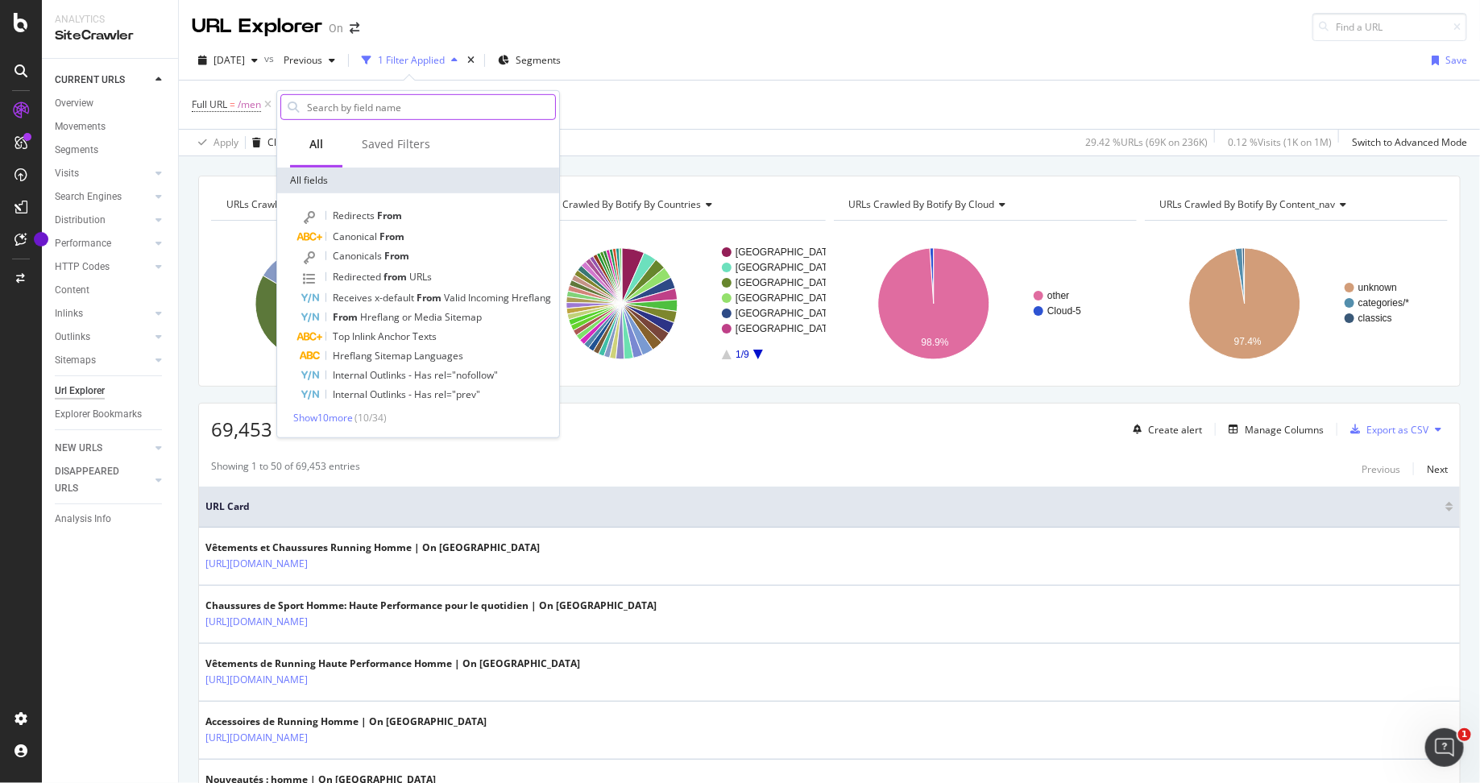
type input "f"
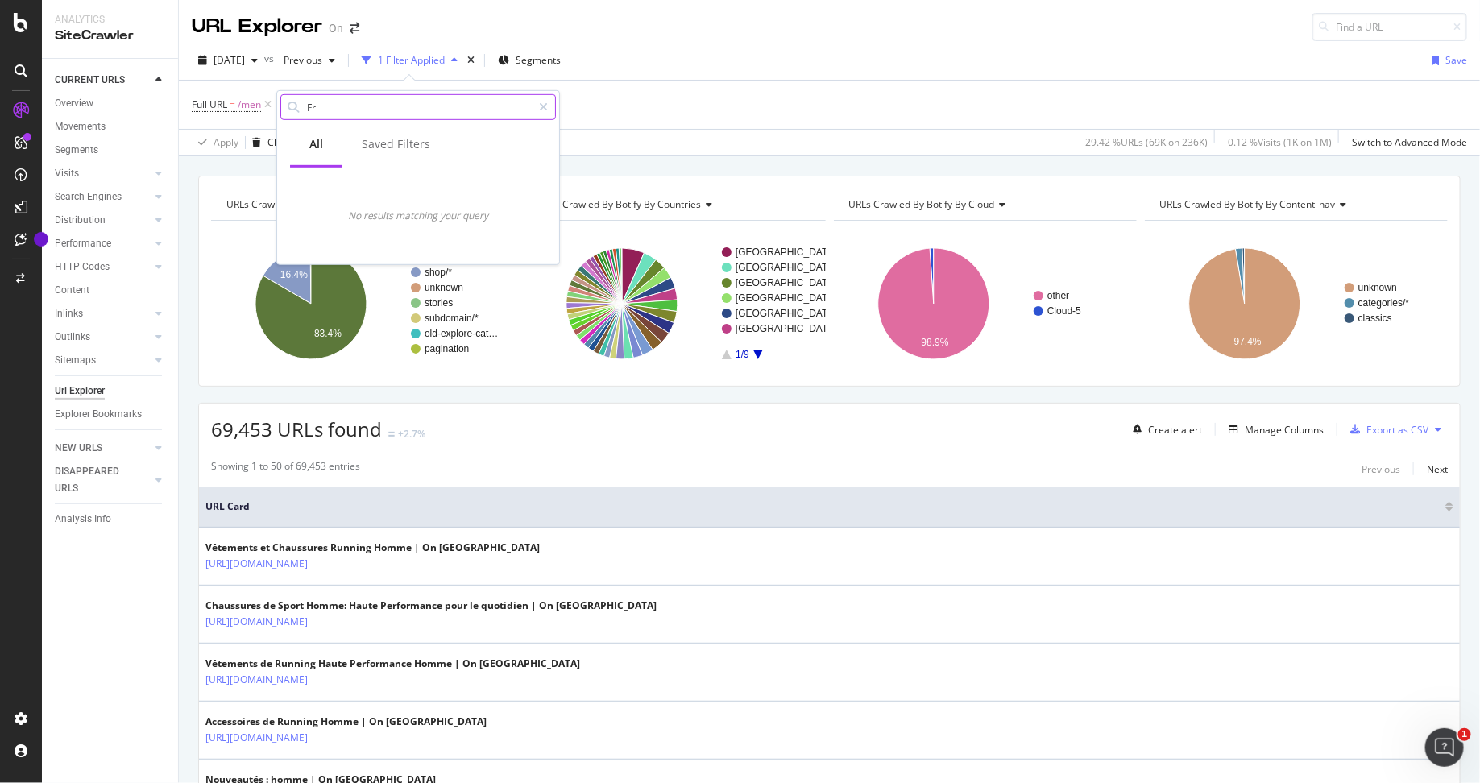
type input "F"
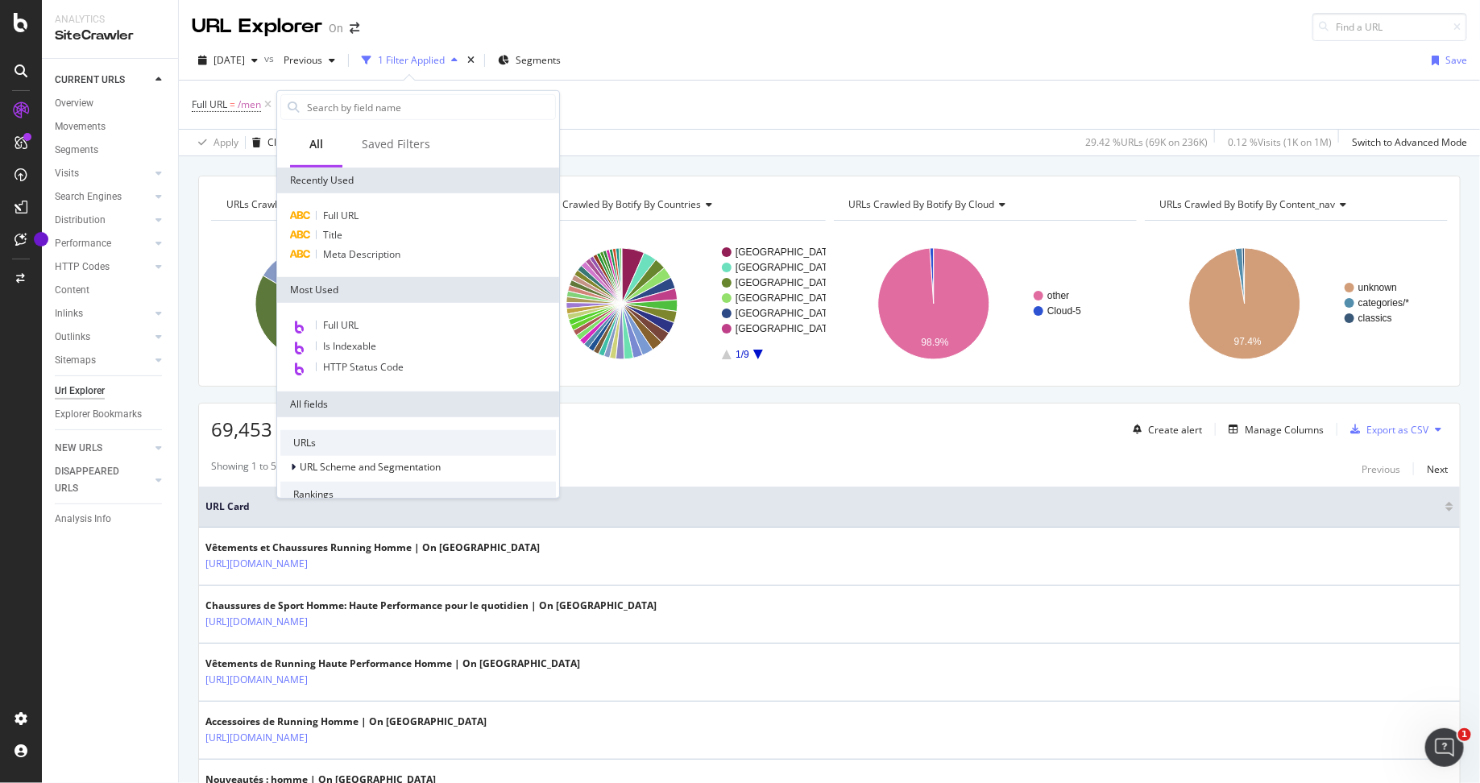
click at [729, 110] on div "Full URL = /men Add Filter" at bounding box center [830, 105] width 1276 height 48
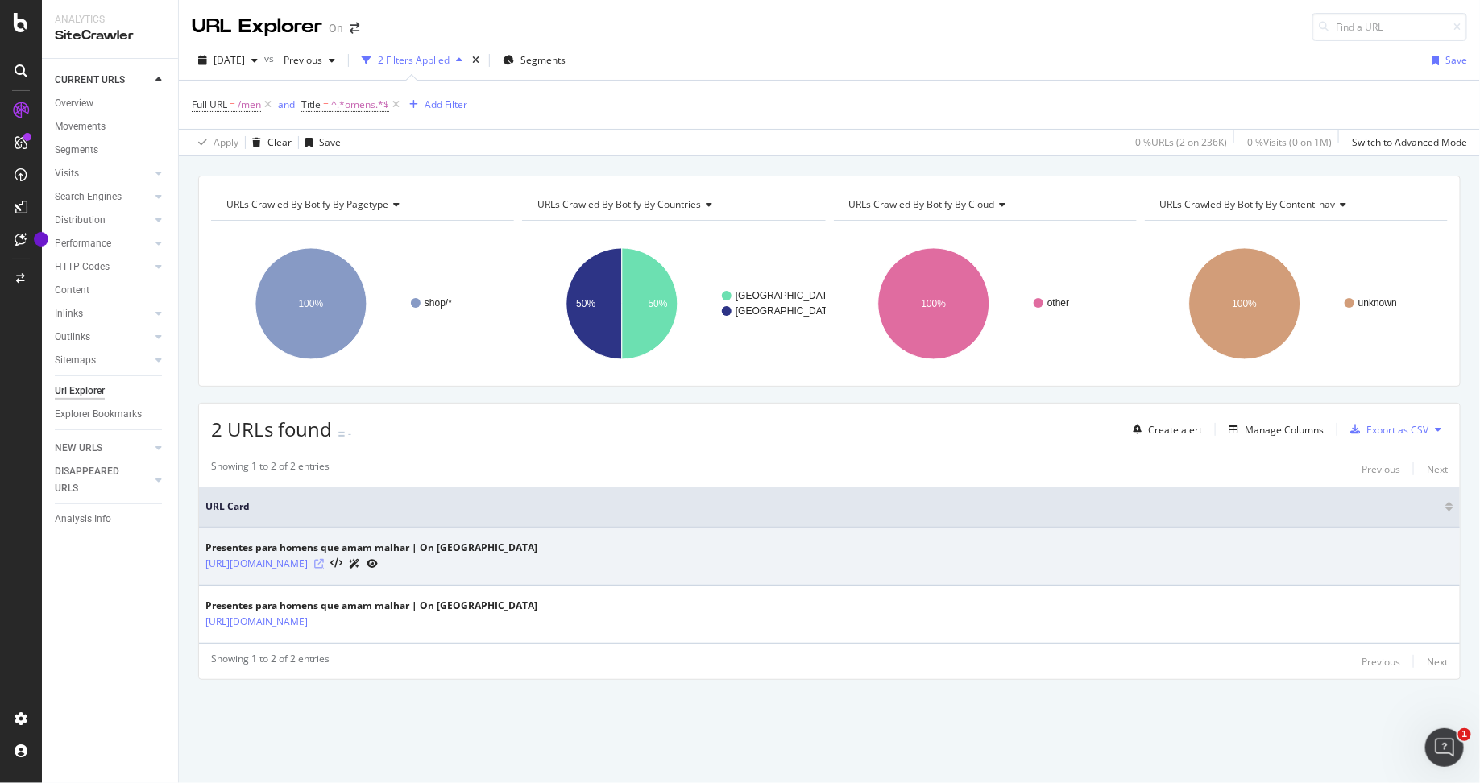
click at [324, 561] on icon at bounding box center [319, 564] width 10 height 10
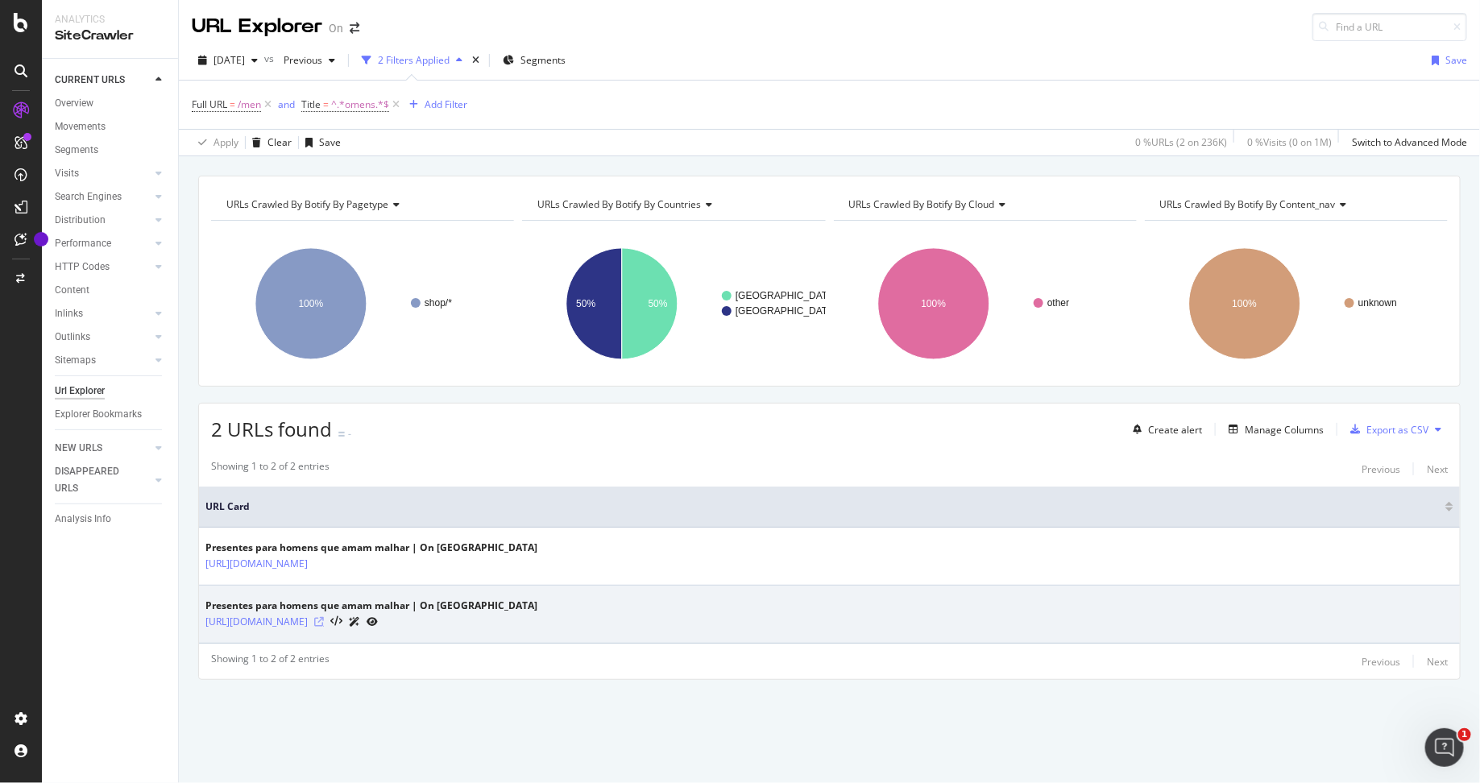
click at [324, 619] on icon at bounding box center [319, 622] width 10 height 10
